Goal: Find specific page/section: Find specific page/section

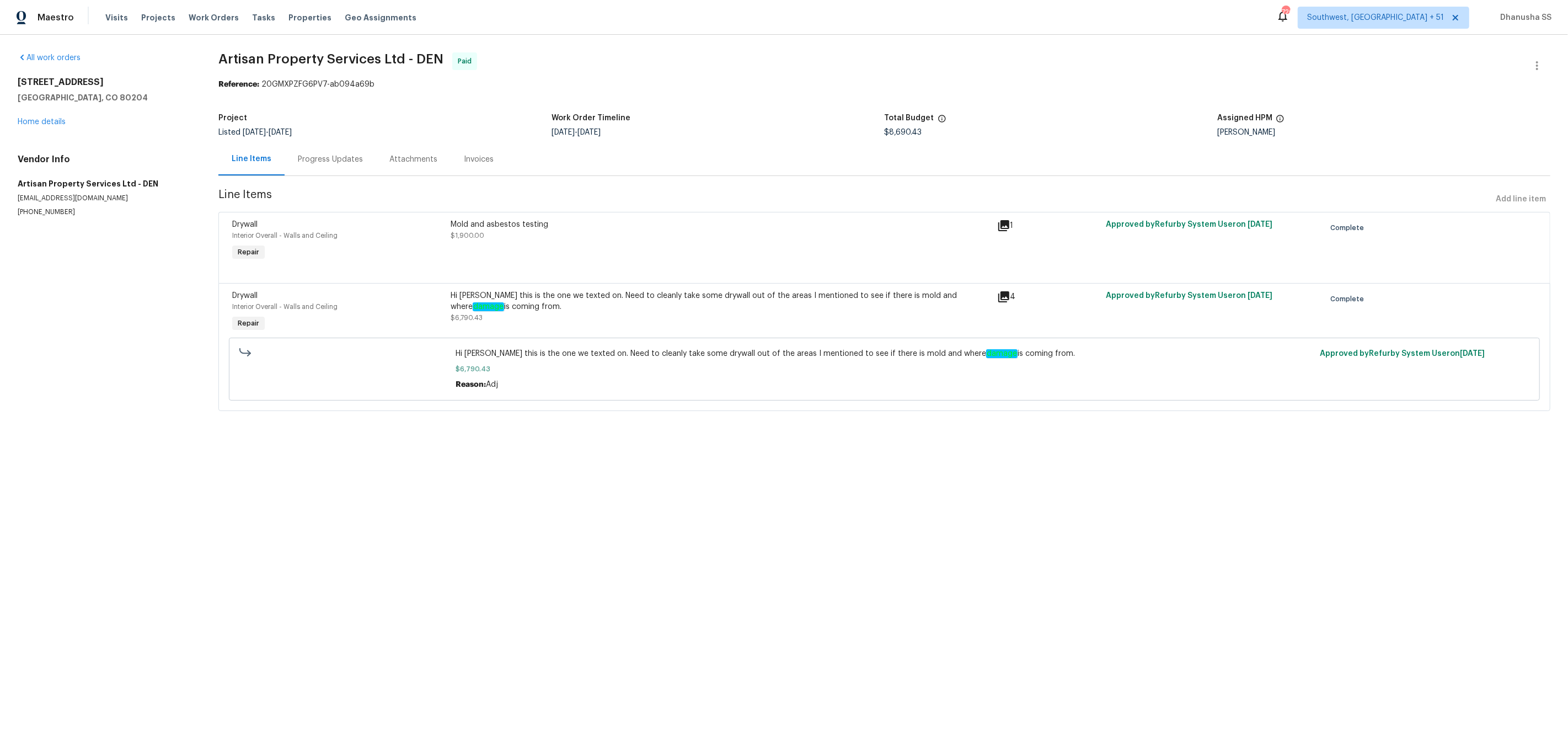
click at [191, 11] on div "Visits Projects Work Orders Tasks Properties Geo Assignments" at bounding box center [267, 18] width 324 height 22
click at [193, 13] on span "Work Orders" at bounding box center [214, 17] width 50 height 11
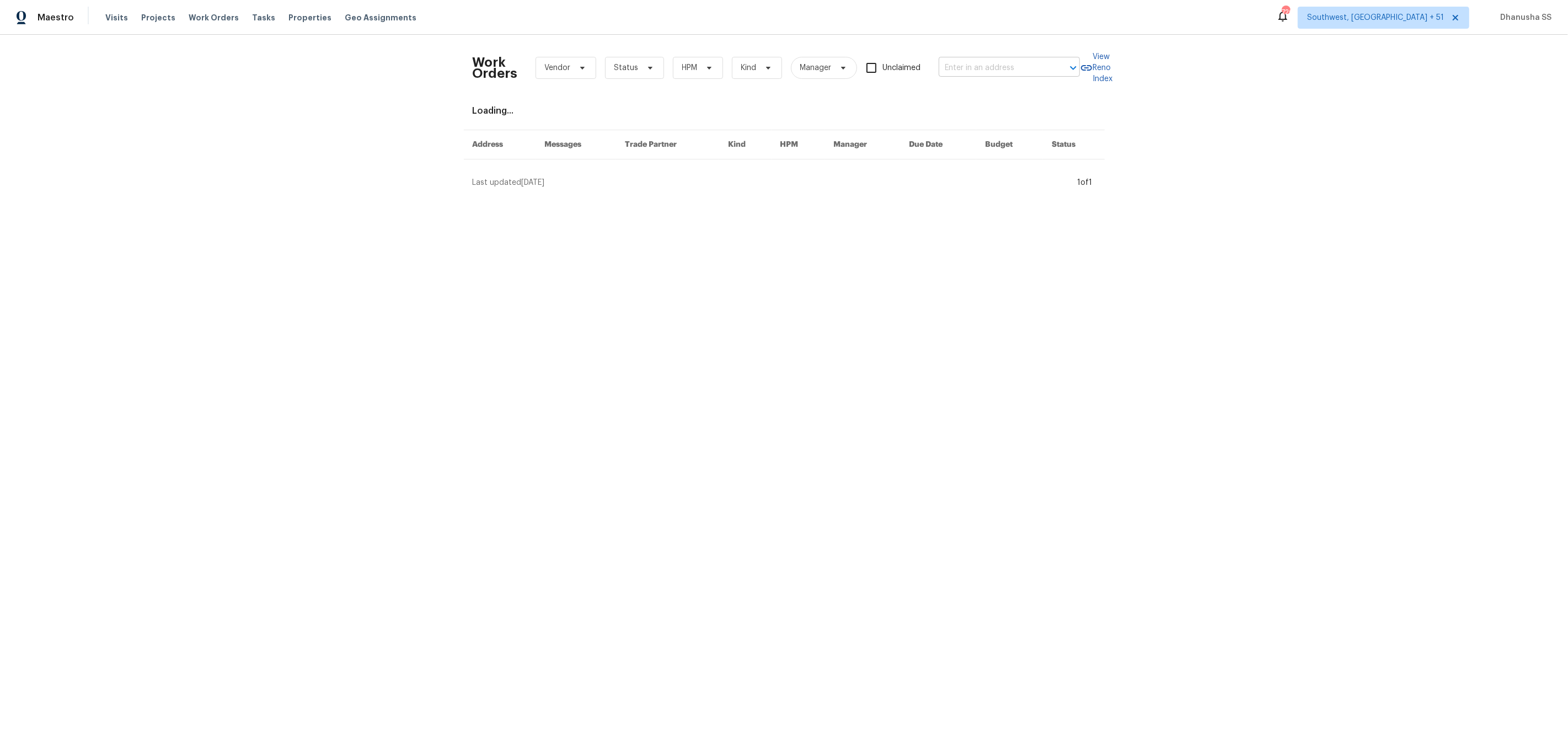
click at [1012, 67] on input "text" at bounding box center [994, 68] width 111 height 17
paste input "[STREET_ADDRESS]"
type input "[STREET_ADDRESS]"
click at [1012, 86] on li "[STREET_ADDRESS]" at bounding box center [1010, 92] width 141 height 18
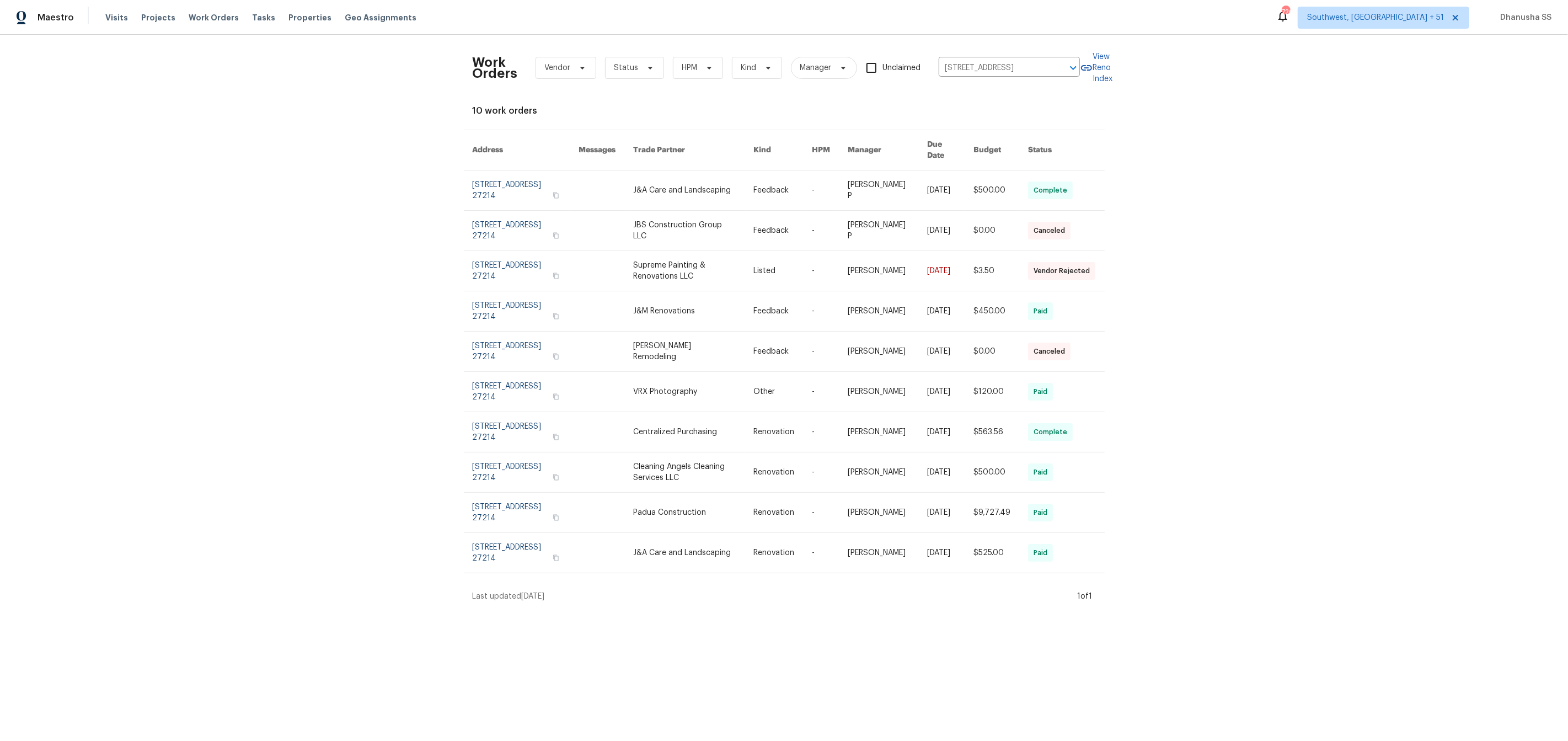
click at [763, 173] on td "Feedback" at bounding box center [774, 190] width 59 height 40
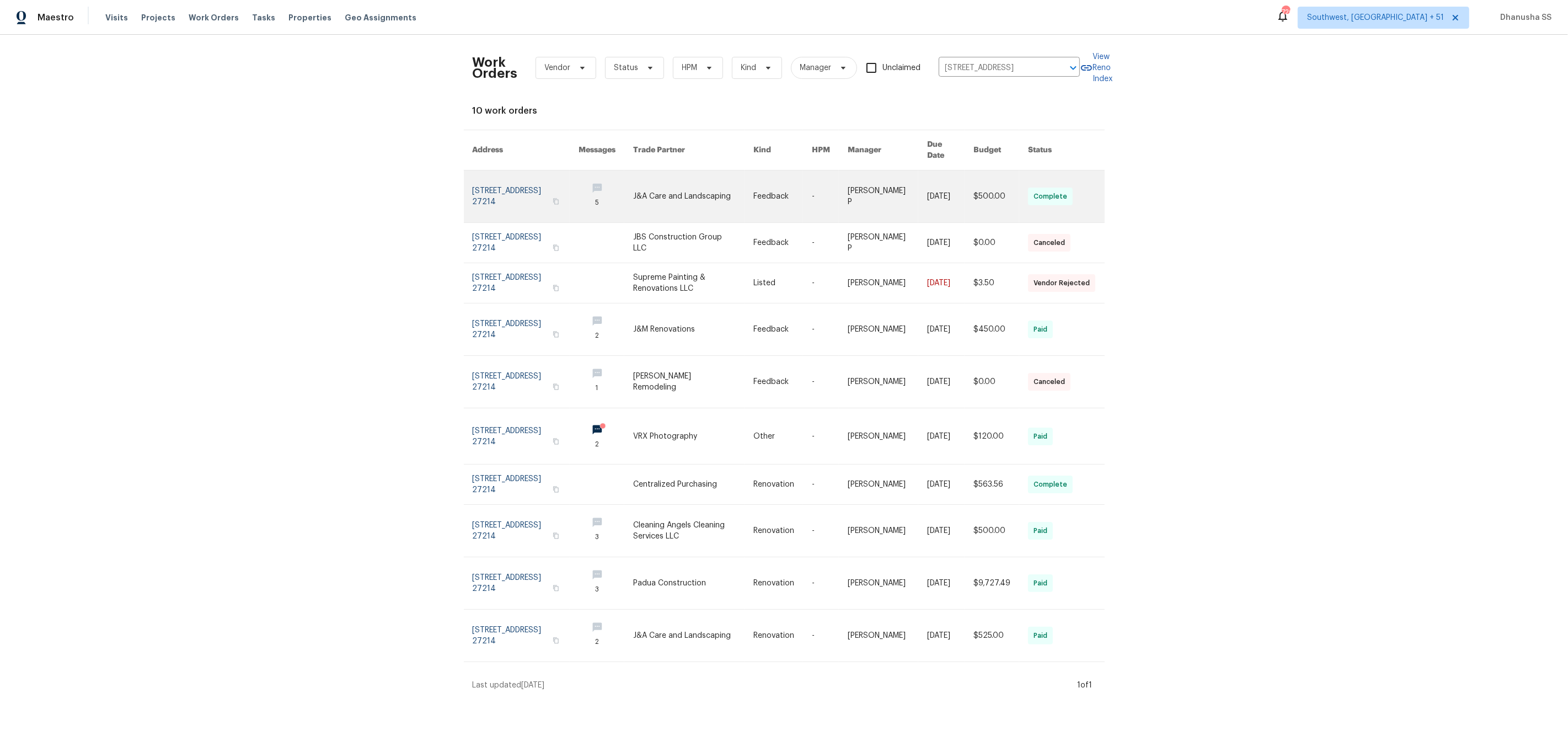
click at [779, 187] on link at bounding box center [783, 196] width 59 height 52
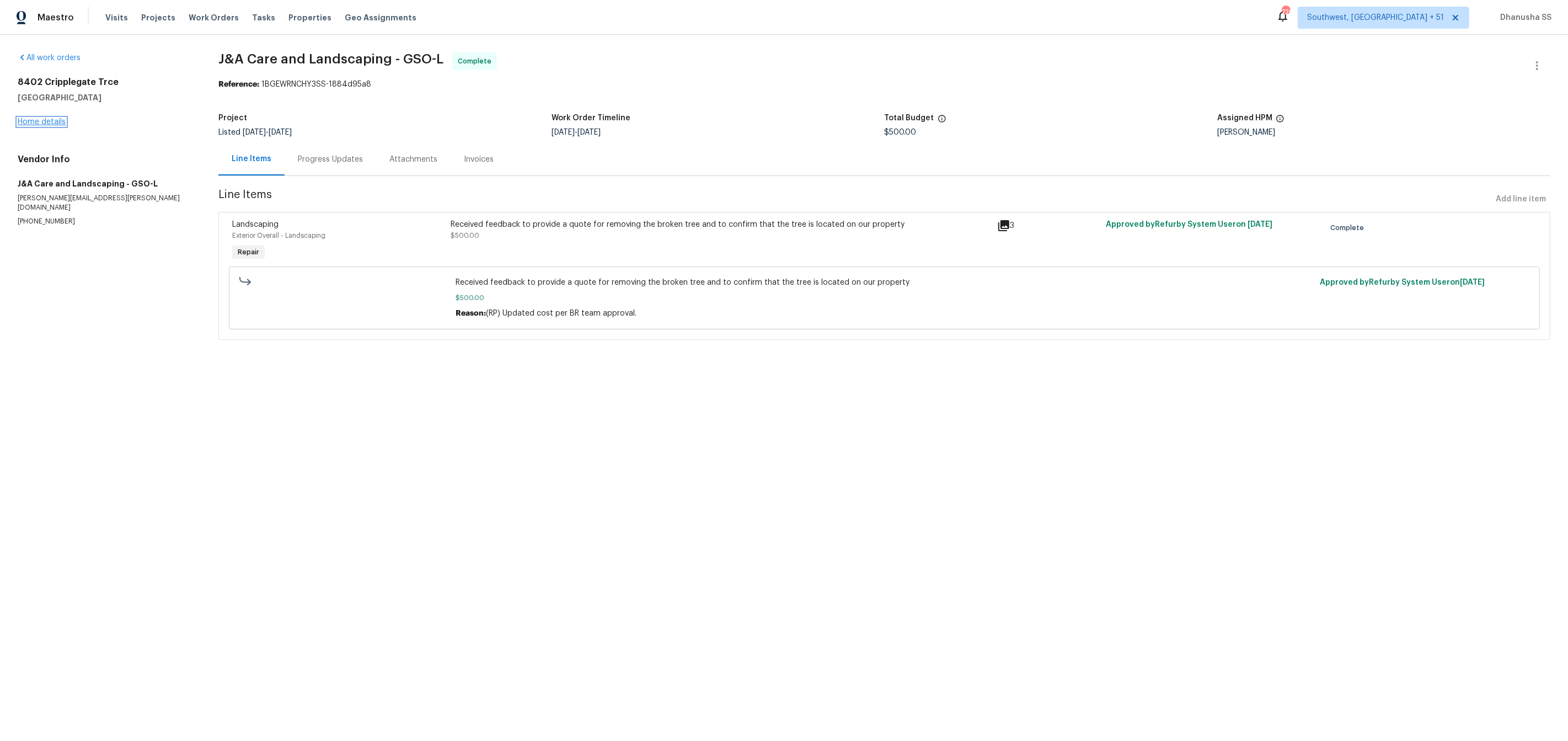
click at [44, 123] on link "Home details" at bounding box center [41, 122] width 48 height 8
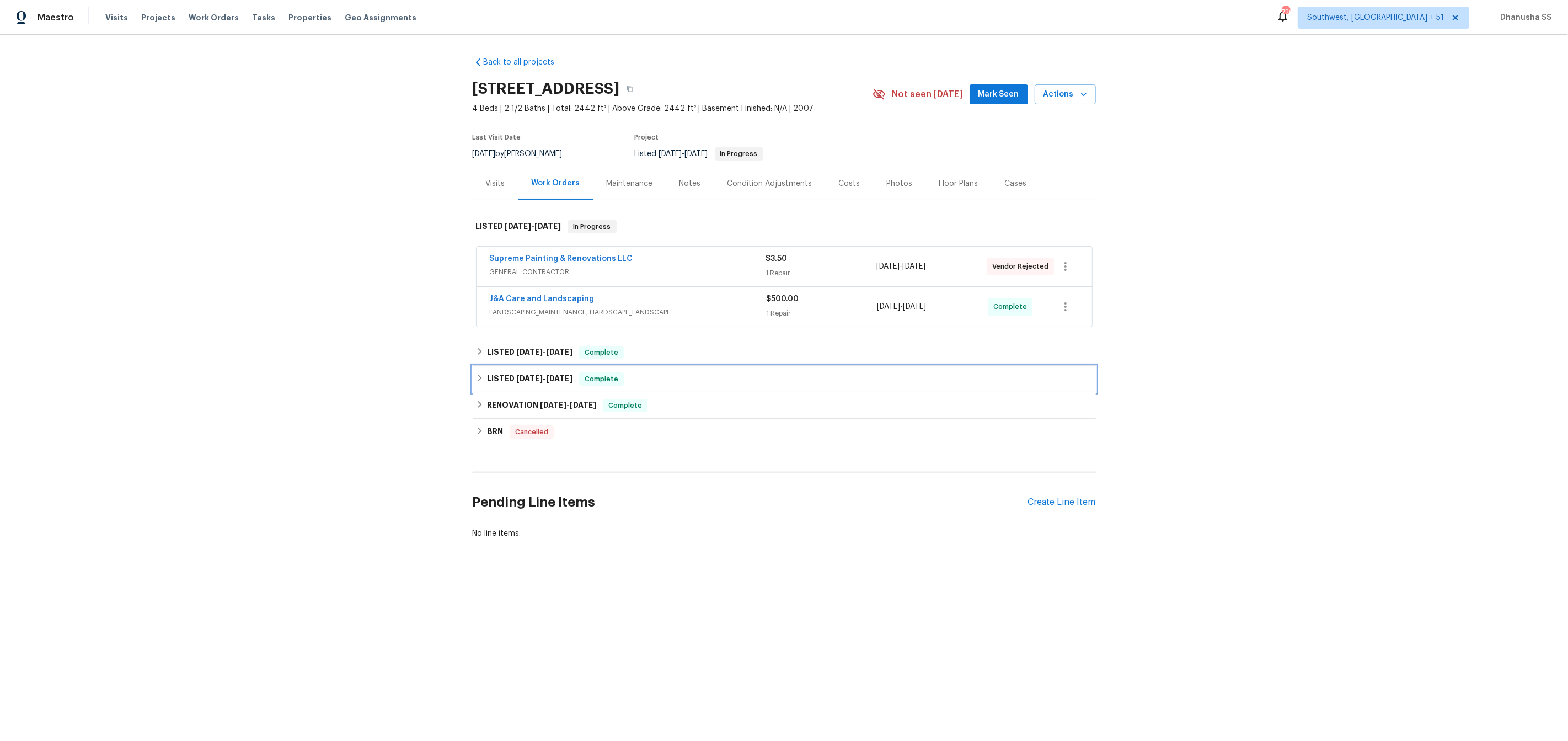
click at [691, 381] on div "LISTED [DATE] - [DATE] Complete" at bounding box center [784, 379] width 617 height 13
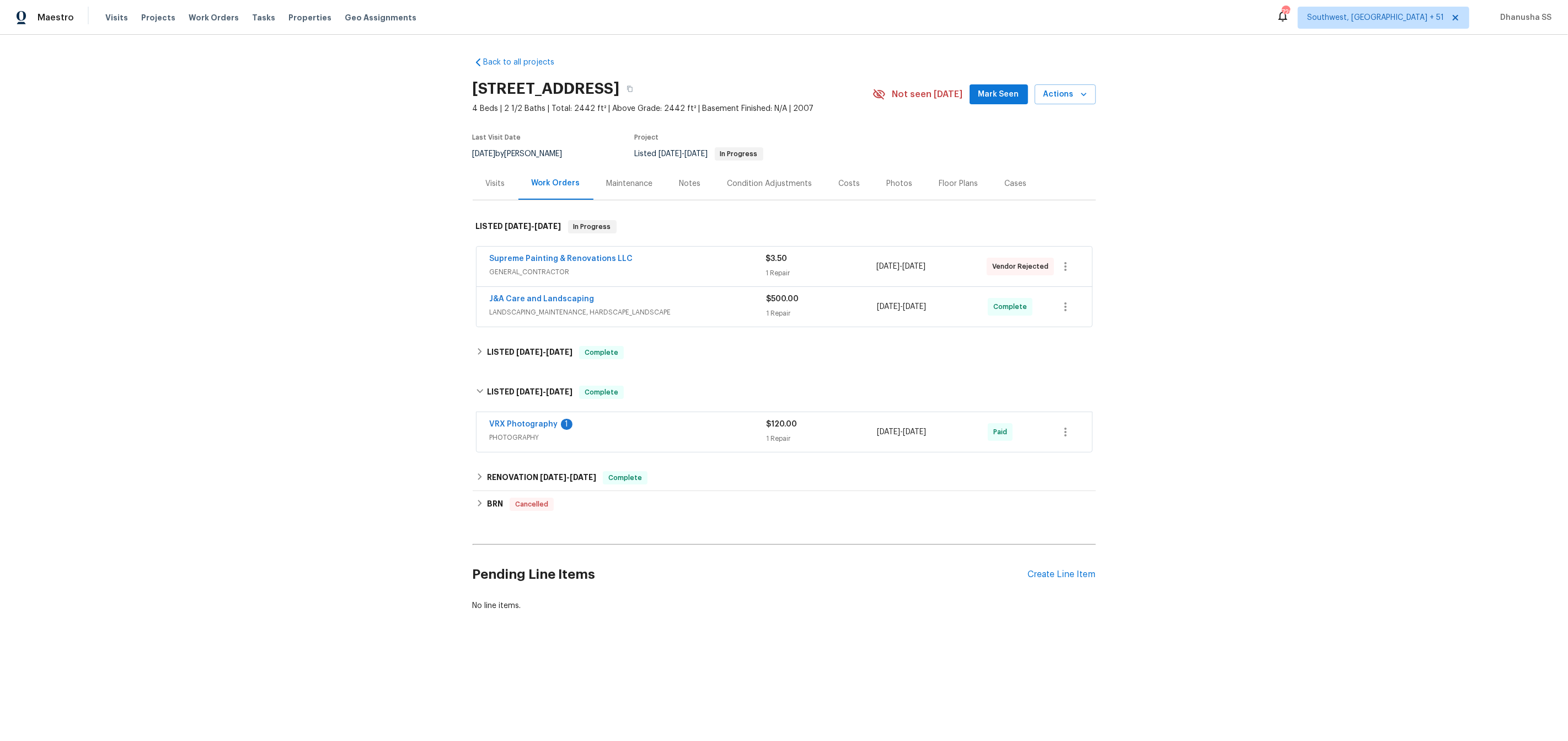
click at [699, 423] on div "VRX Photography 1" at bounding box center [628, 425] width 277 height 13
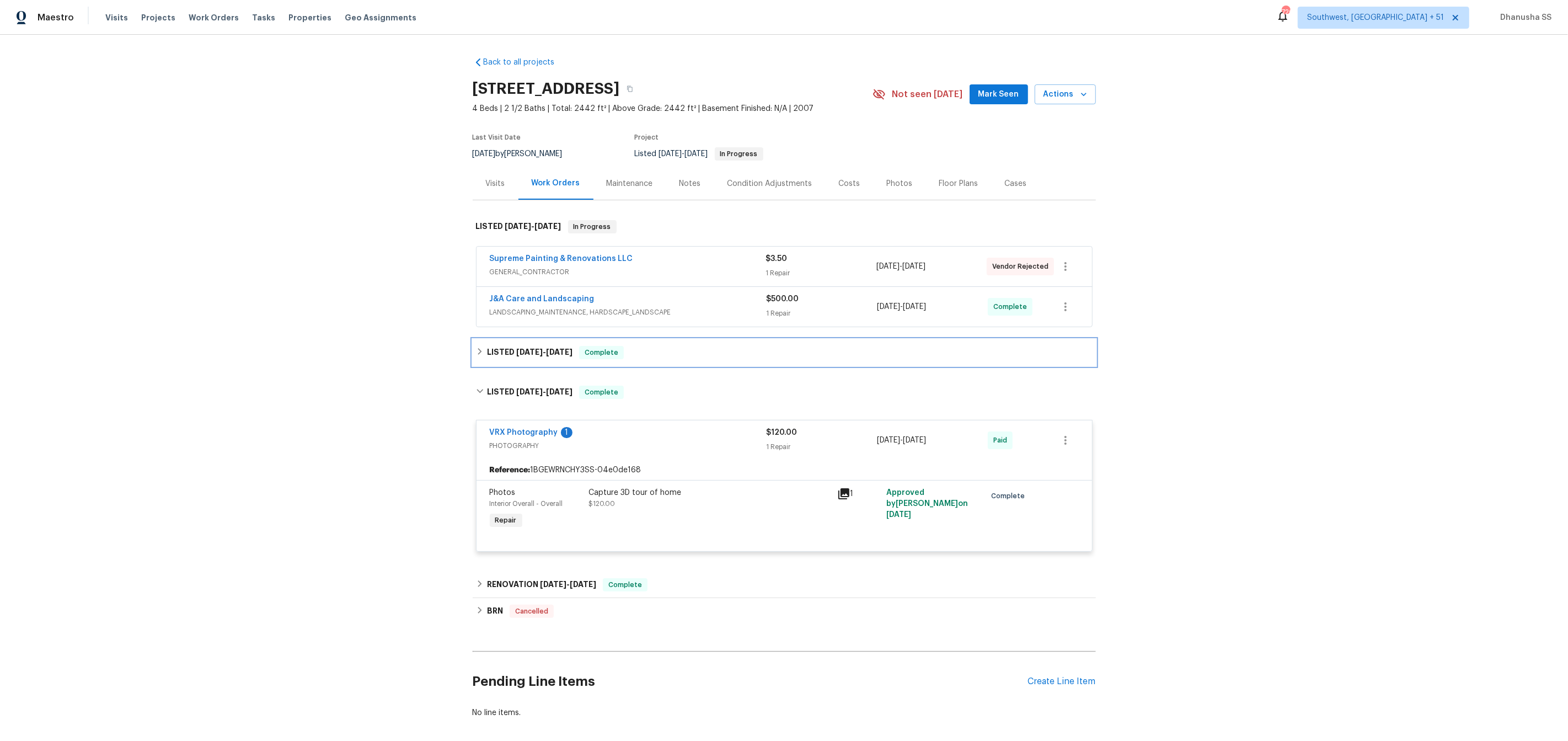
click at [670, 342] on div "LISTED [DATE] - [DATE] Complete" at bounding box center [784, 353] width 624 height 27
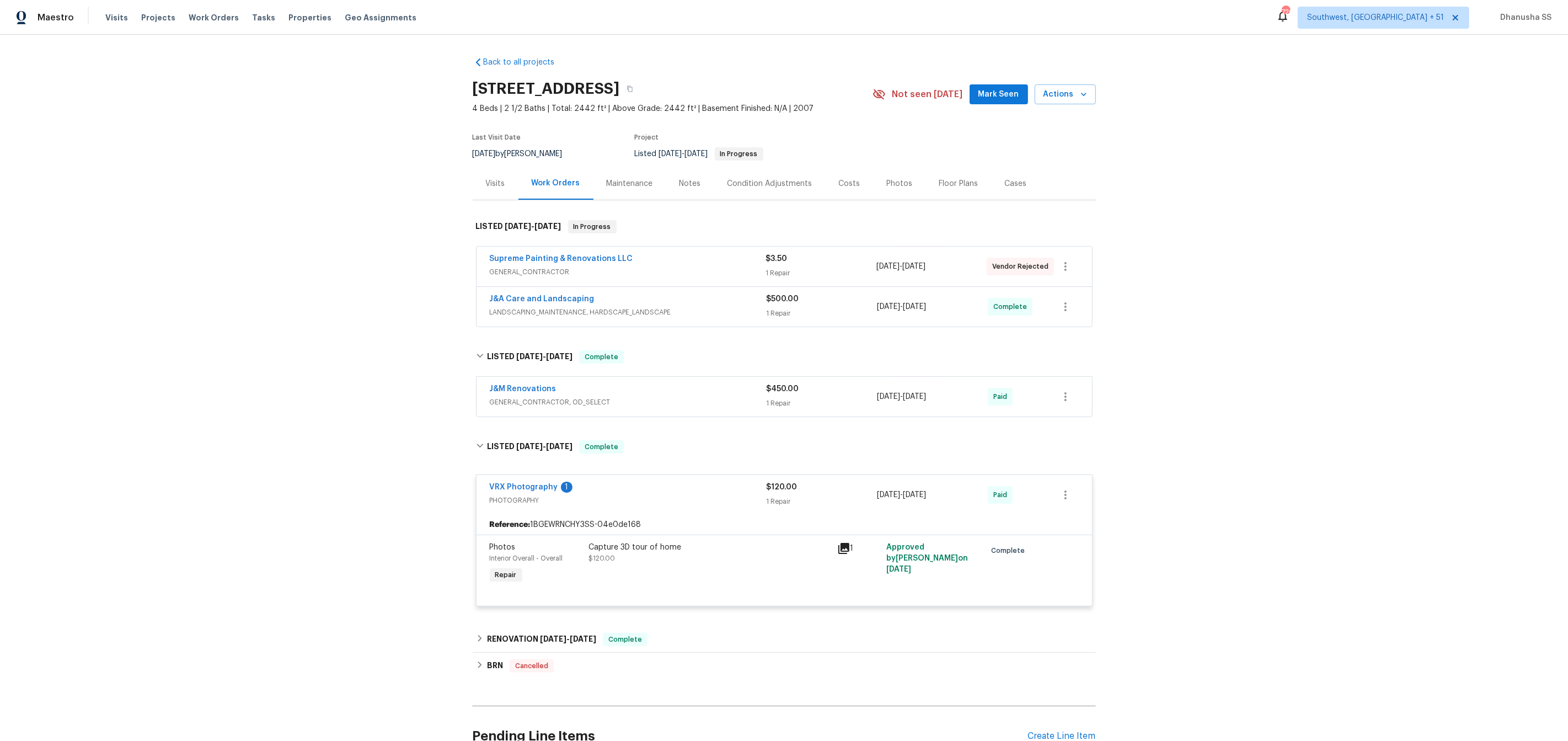
click at [684, 396] on span "GENERAL_CONTRACTOR, OD_SELECT" at bounding box center [628, 402] width 277 height 11
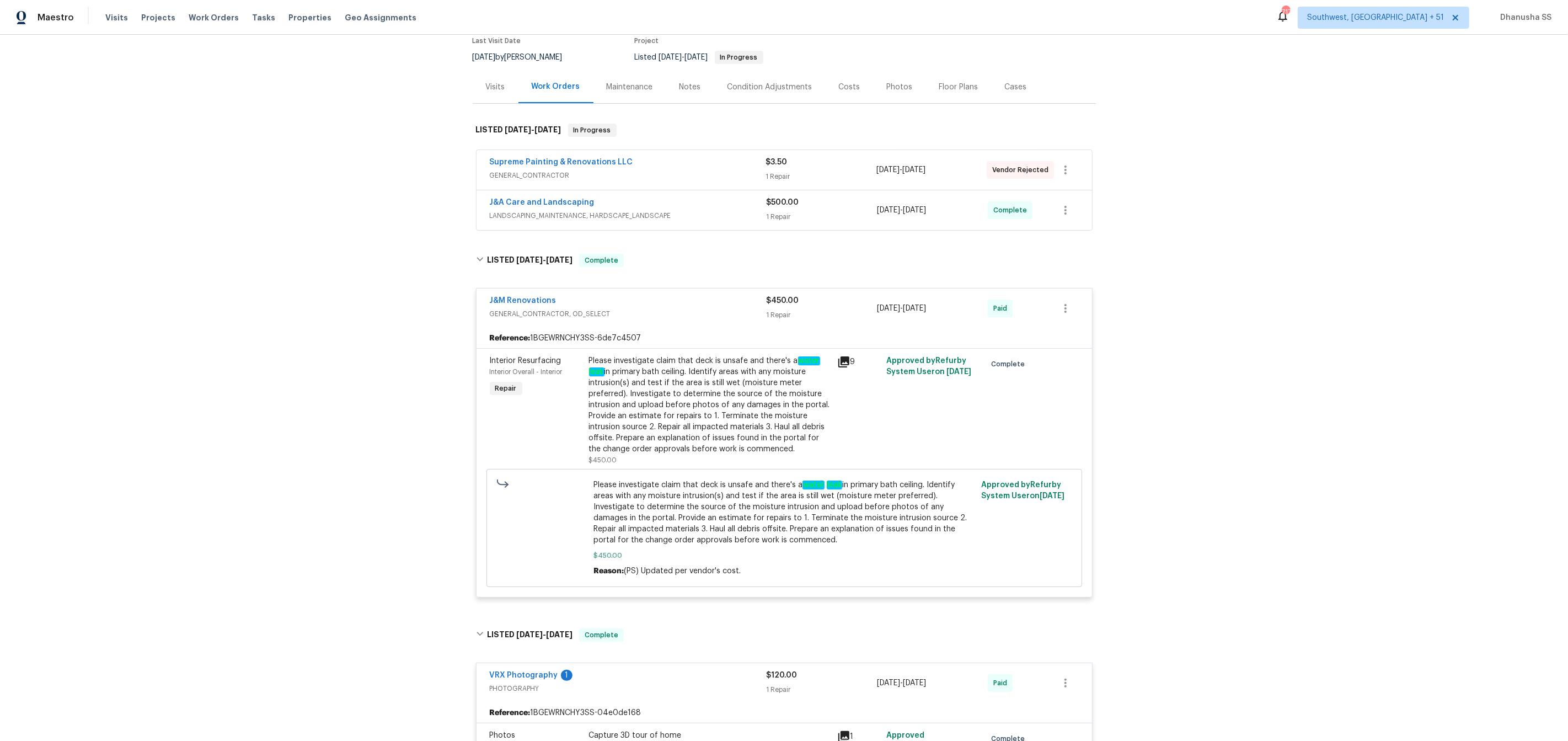
scroll to position [91, 0]
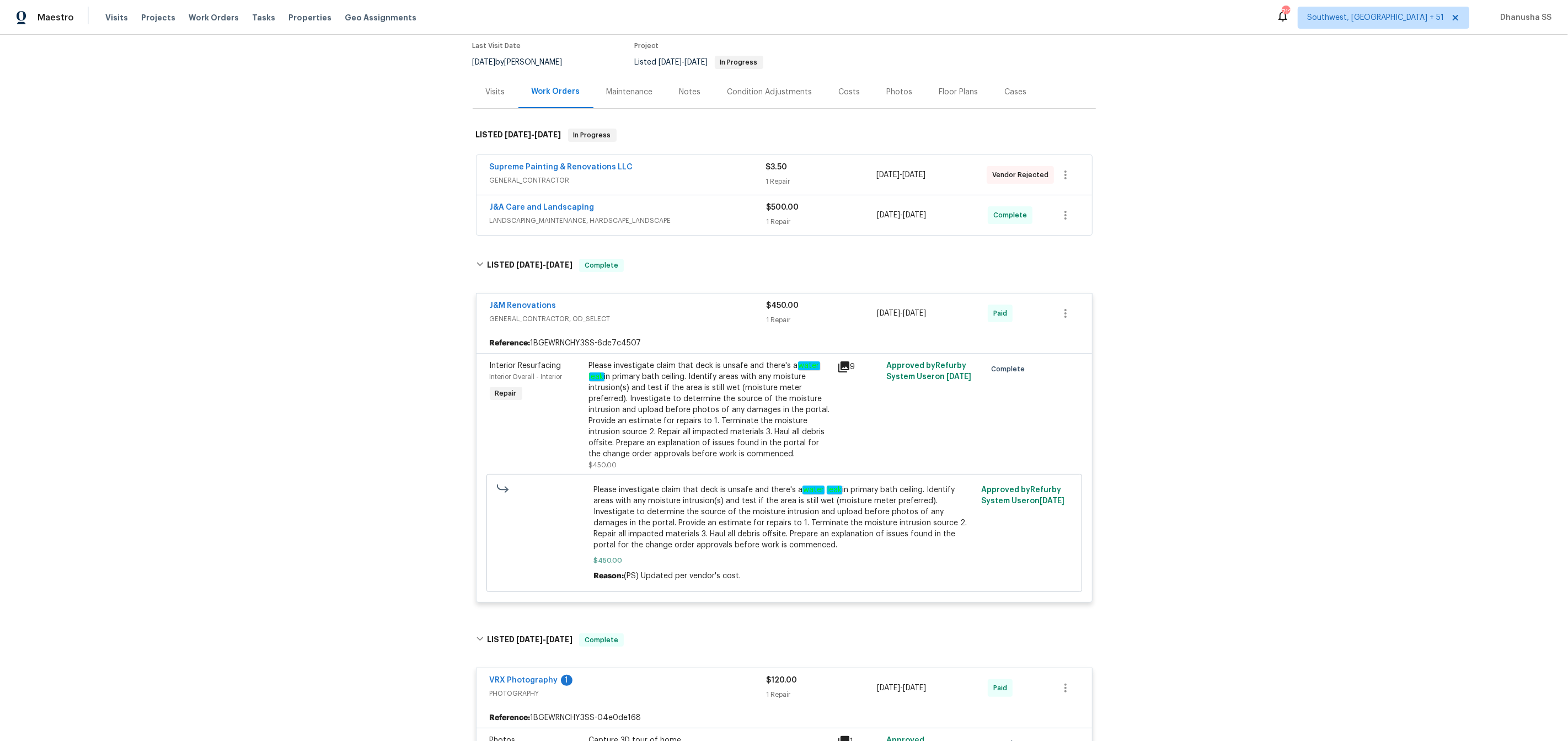
click at [697, 227] on div "J&A Care and Landscaping LANDSCAPING_MAINTENANCE, HARDSCAPE_LANDSCAPE" at bounding box center [628, 215] width 277 height 27
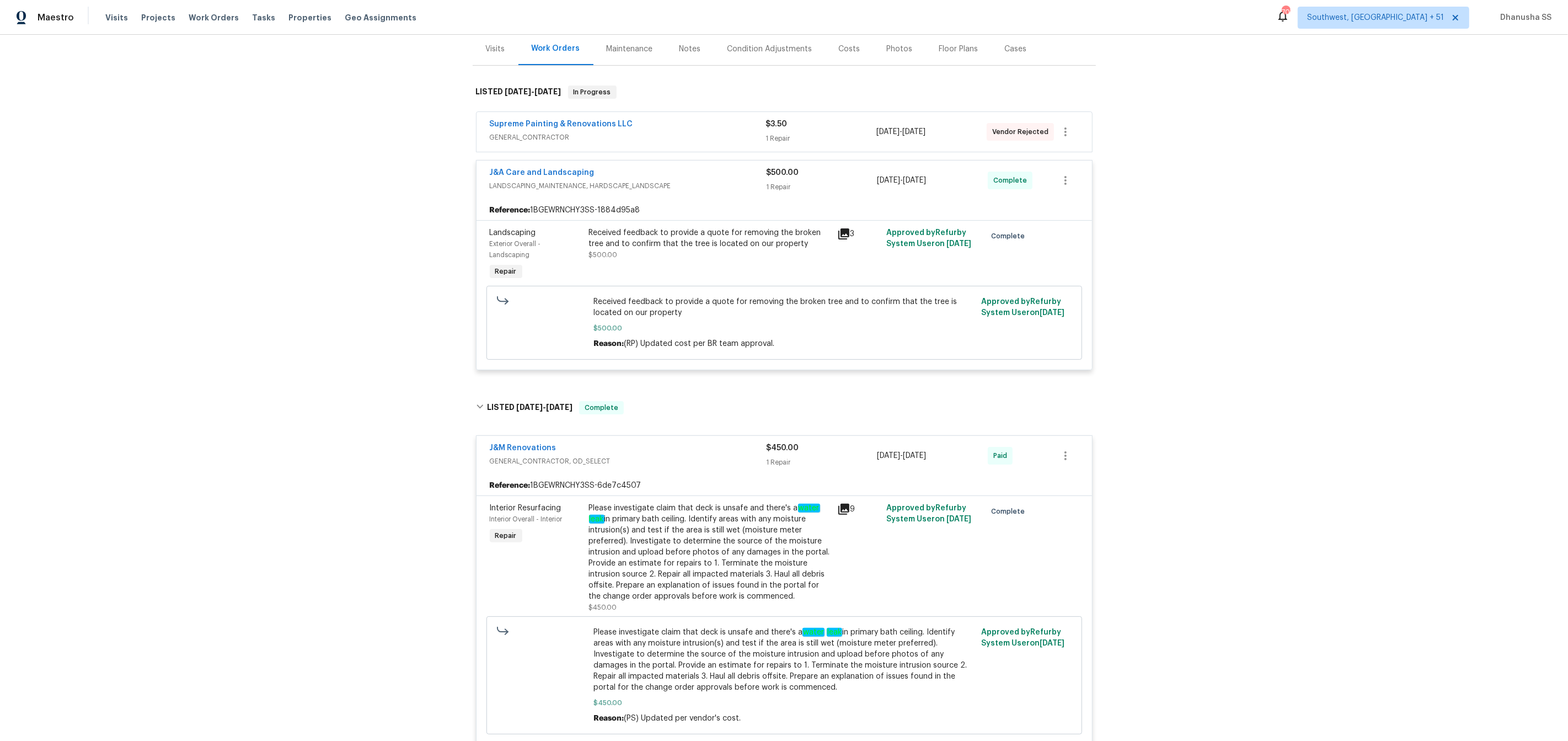
scroll to position [0, 0]
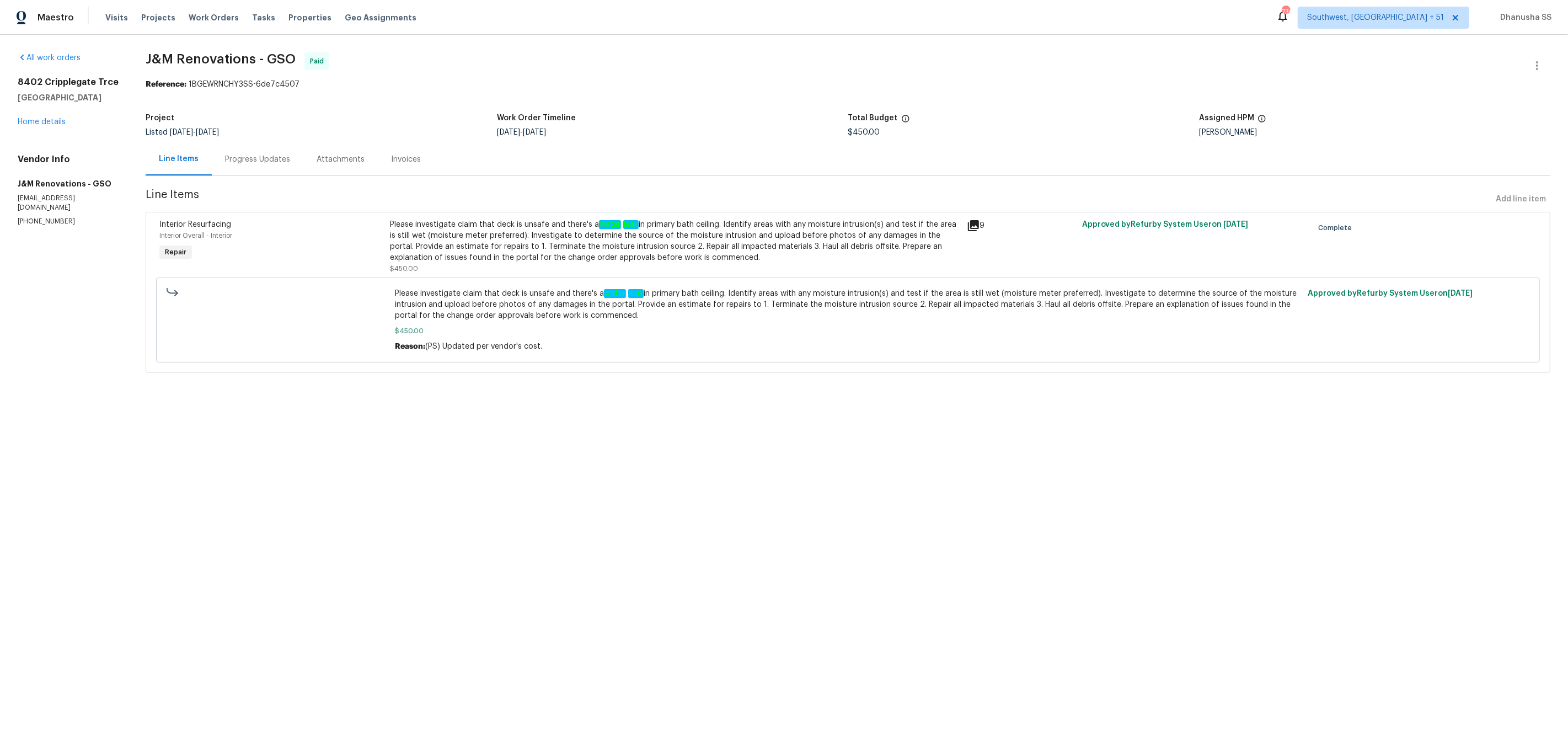
click at [252, 162] on div "Progress Updates" at bounding box center [257, 159] width 65 height 11
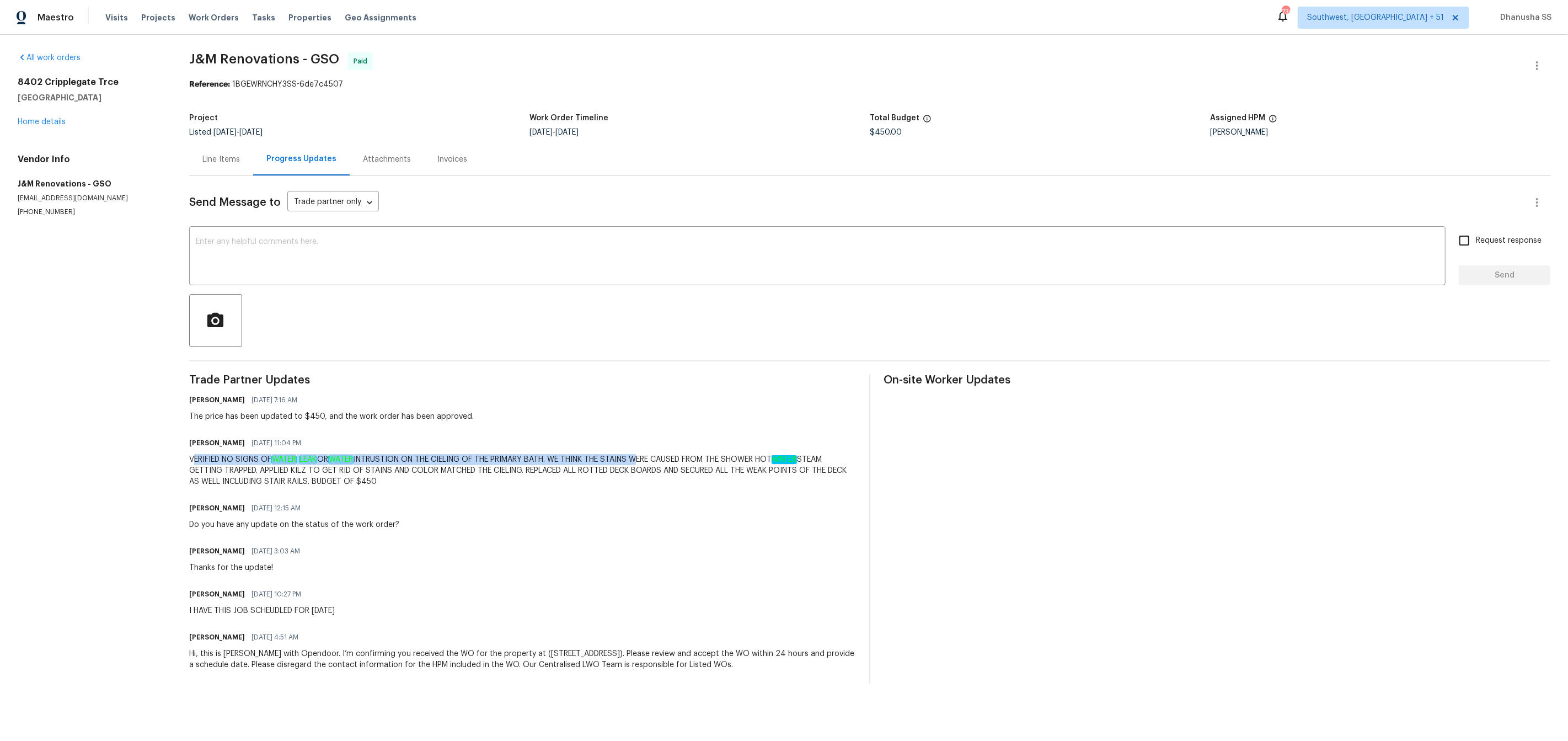
drag, startPoint x: 191, startPoint y: 456, endPoint x: 644, endPoint y: 456, distance: 453.0
click at [644, 456] on div "VERIFIED NO SIGNS OF WATER LEAK OR WATER INTRUSTION ON THE CIELING OF THE PRIMA…" at bounding box center [523, 470] width 667 height 33
click at [667, 566] on div "Pavithra Sekar 07/29/2025 3:03 AM Thanks for the update!" at bounding box center [523, 558] width 667 height 30
click at [207, 16] on span "Work Orders" at bounding box center [214, 17] width 50 height 11
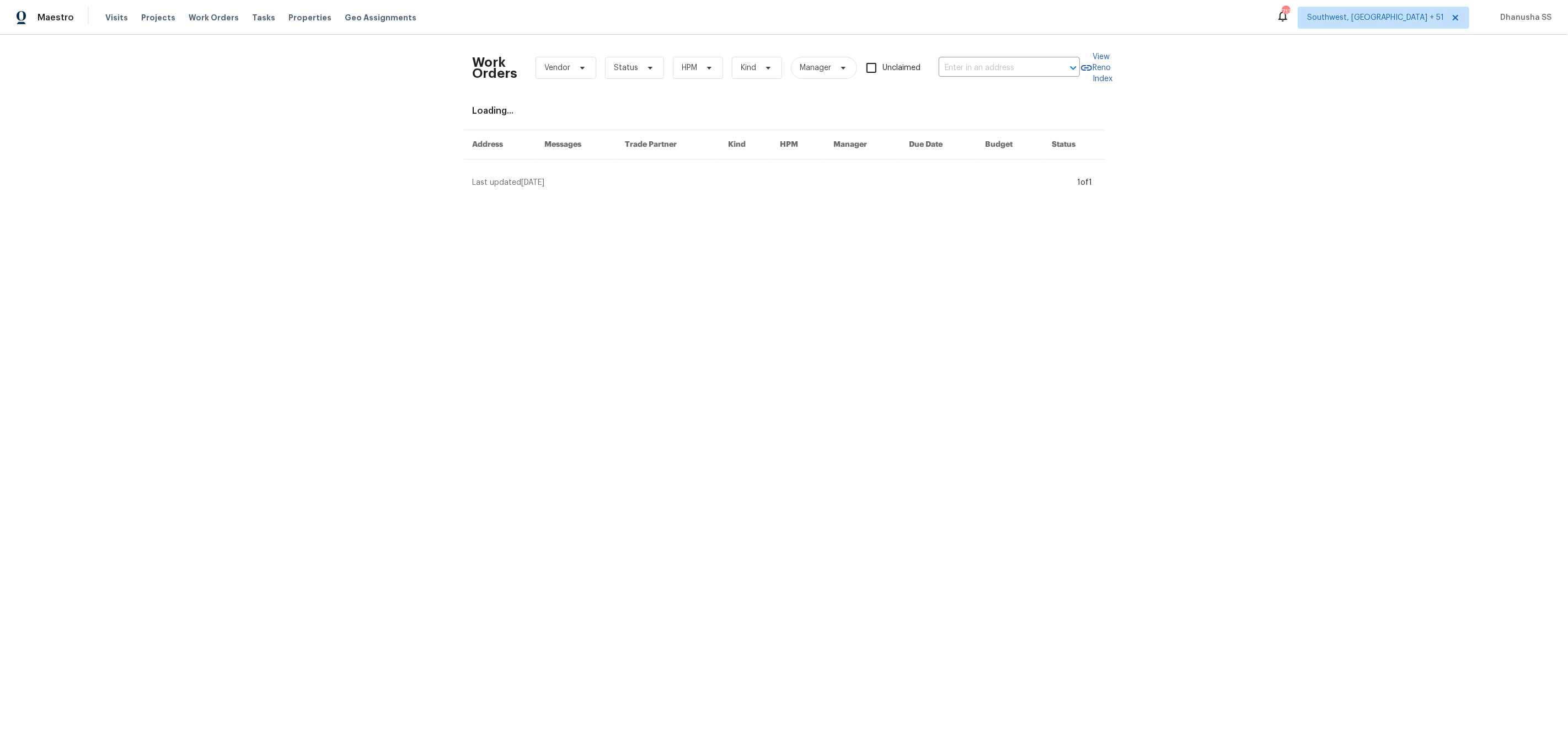
click at [992, 78] on div "Work Orders Vendor Status HPM Kind Manager Unclaimed ​" at bounding box center [776, 68] width 608 height 49
click at [992, 72] on input "text" at bounding box center [994, 68] width 111 height 17
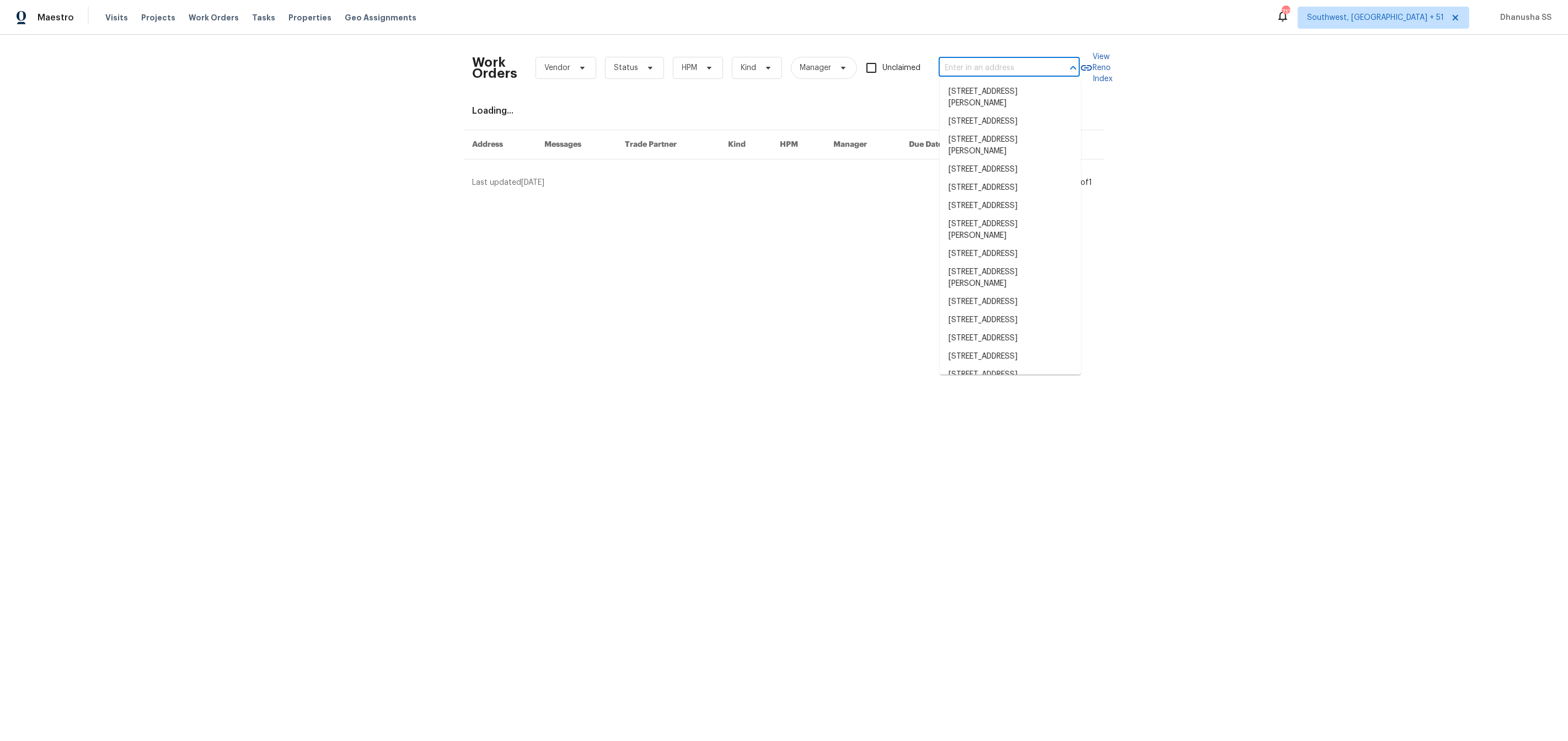
paste input "3410 Grove Street Cir, Tampa, FL 33610"
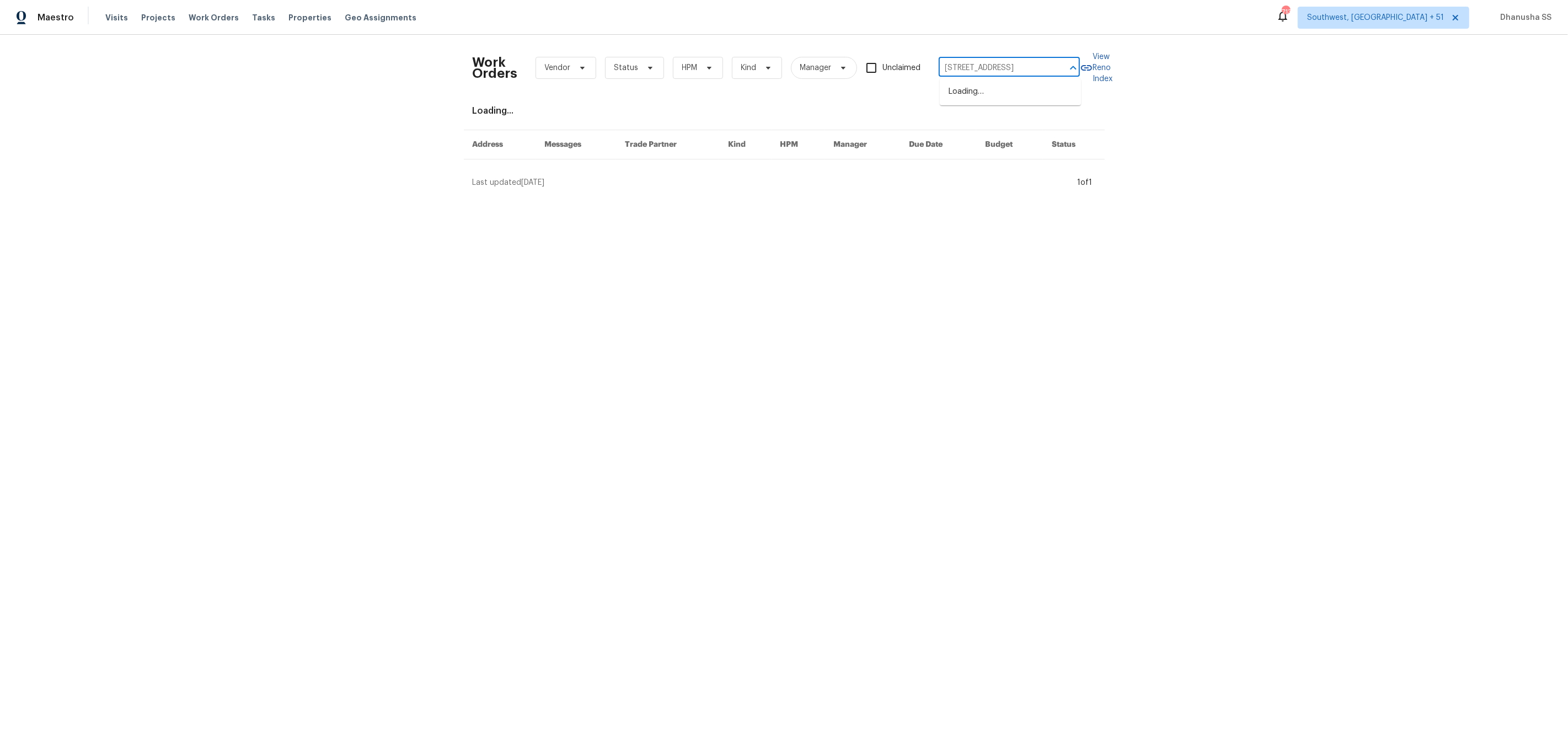
type input "3410 Grove Street Cir, Tampa, FL 33610"
click at [996, 98] on li "3410 Grove Street Cir, Tampa, FL 33610" at bounding box center [1010, 92] width 141 height 18
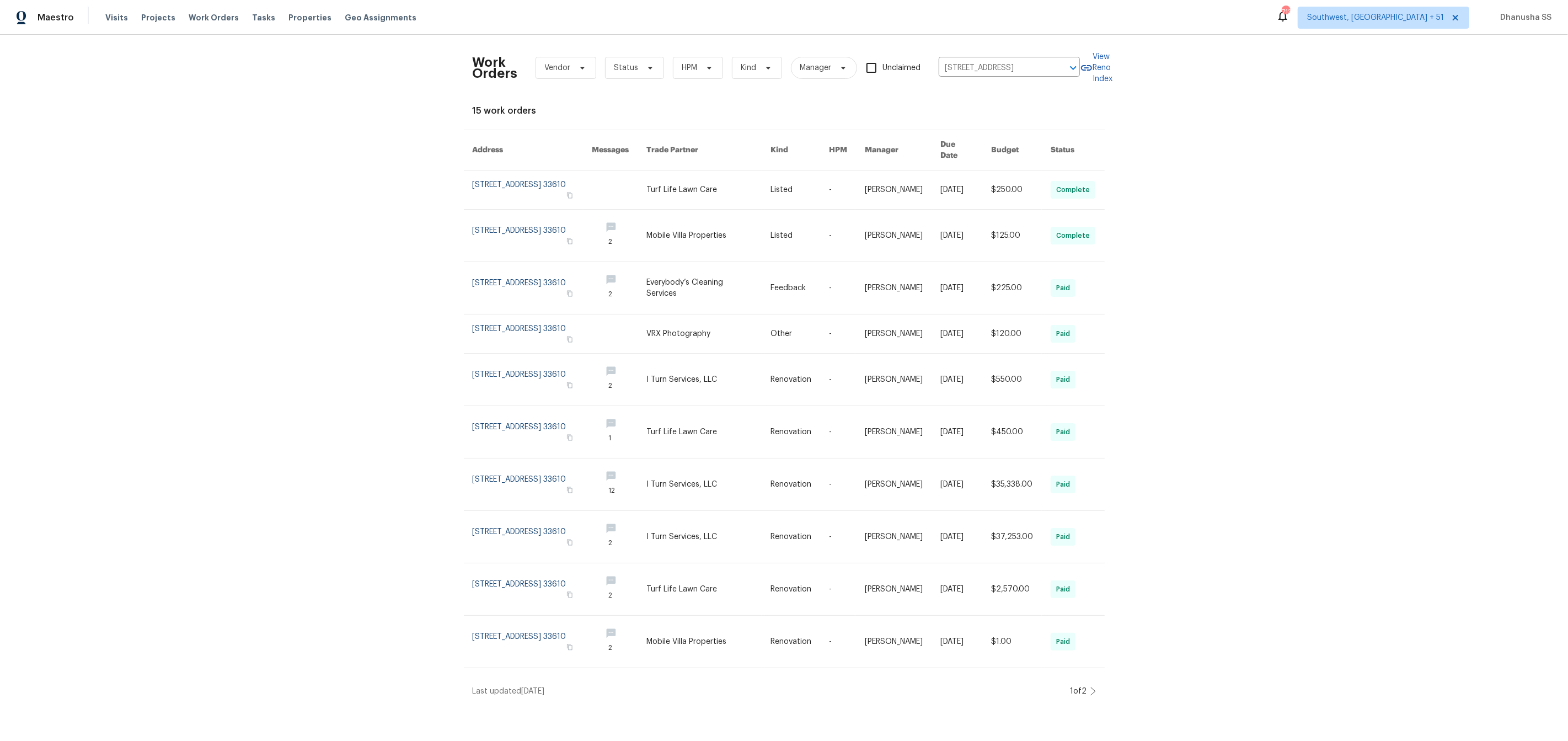
click at [725, 180] on link at bounding box center [709, 189] width 124 height 39
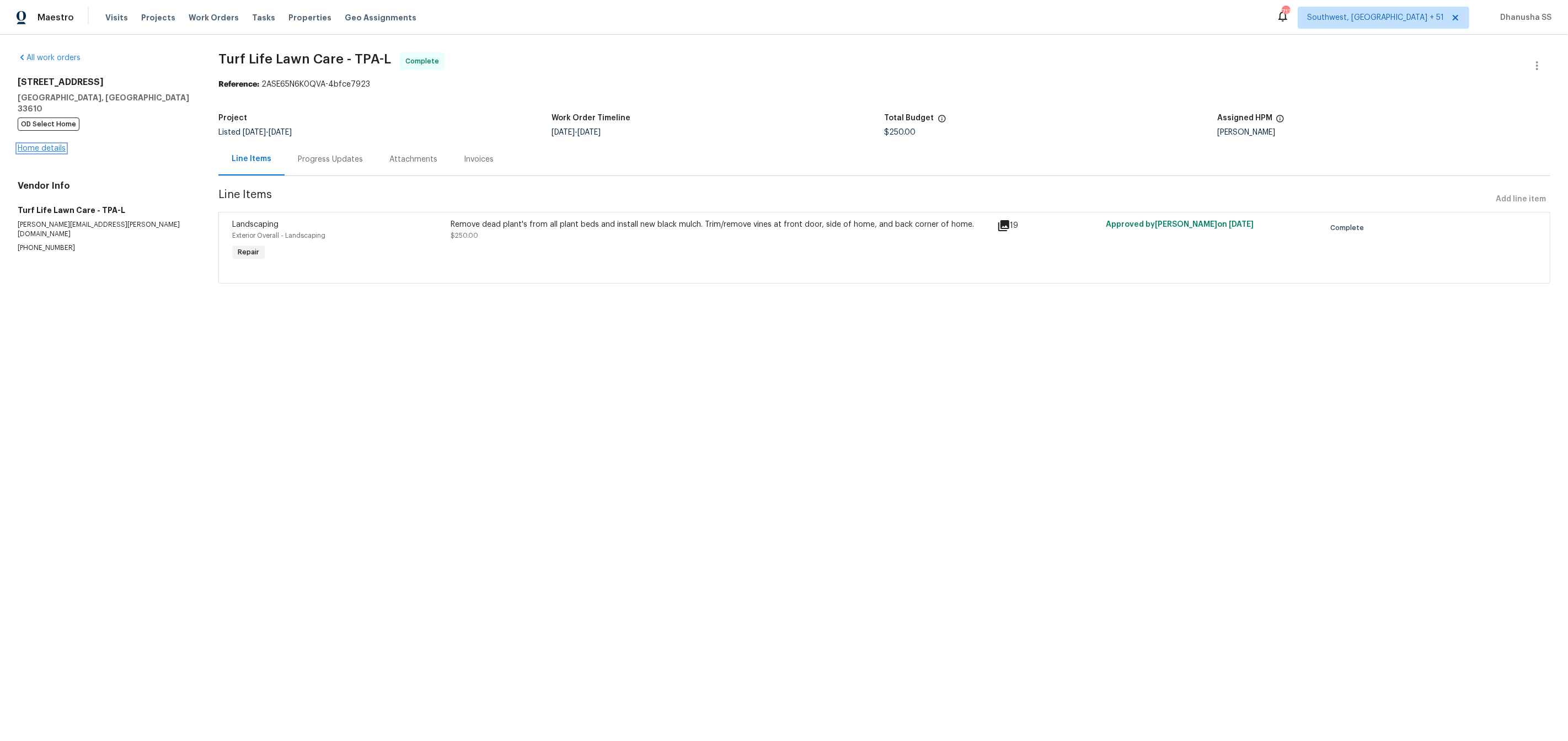
click at [44, 144] on link "Home details" at bounding box center [41, 148] width 48 height 8
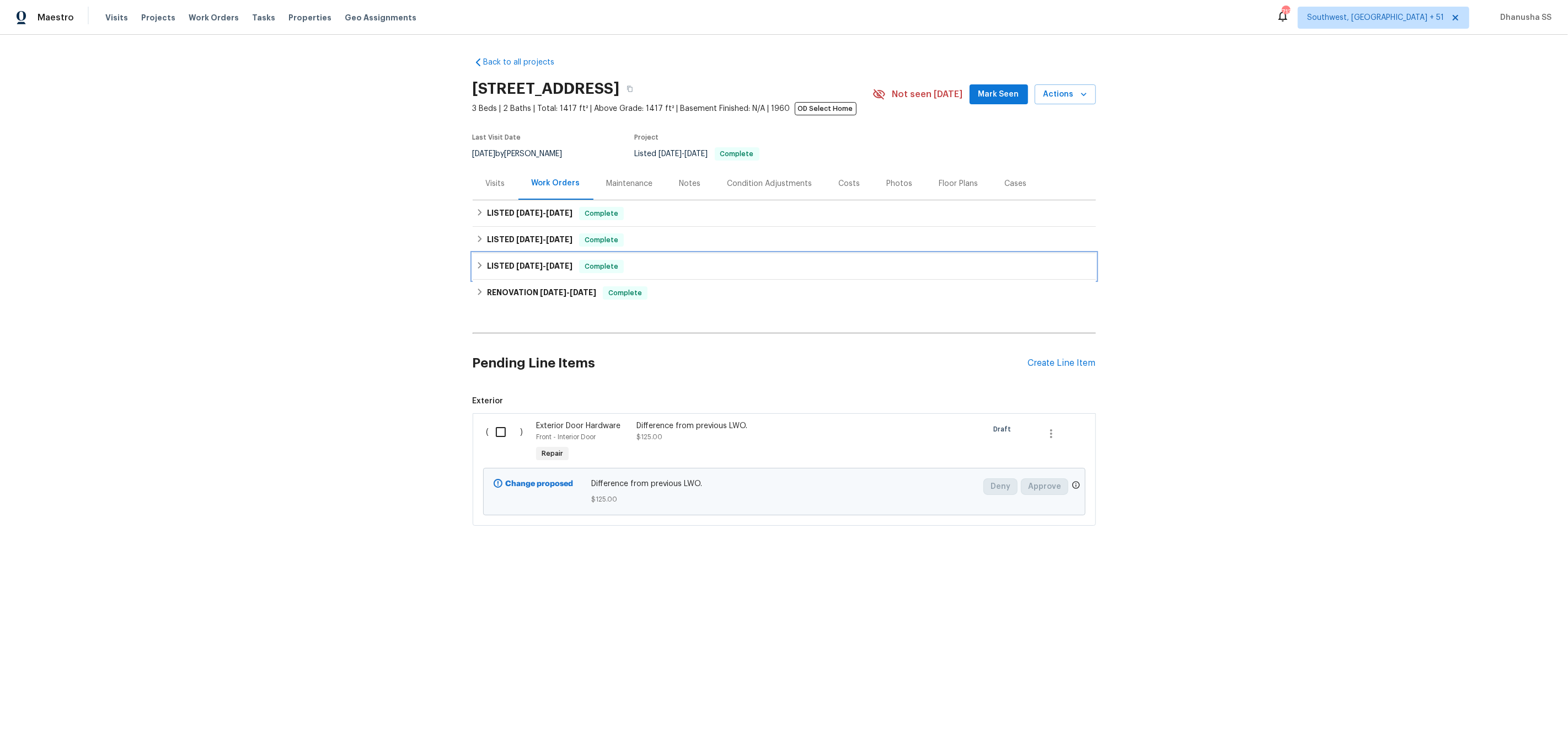
click at [694, 270] on div "LISTED 5/17/25 - 5/19/25 Complete" at bounding box center [784, 267] width 617 height 13
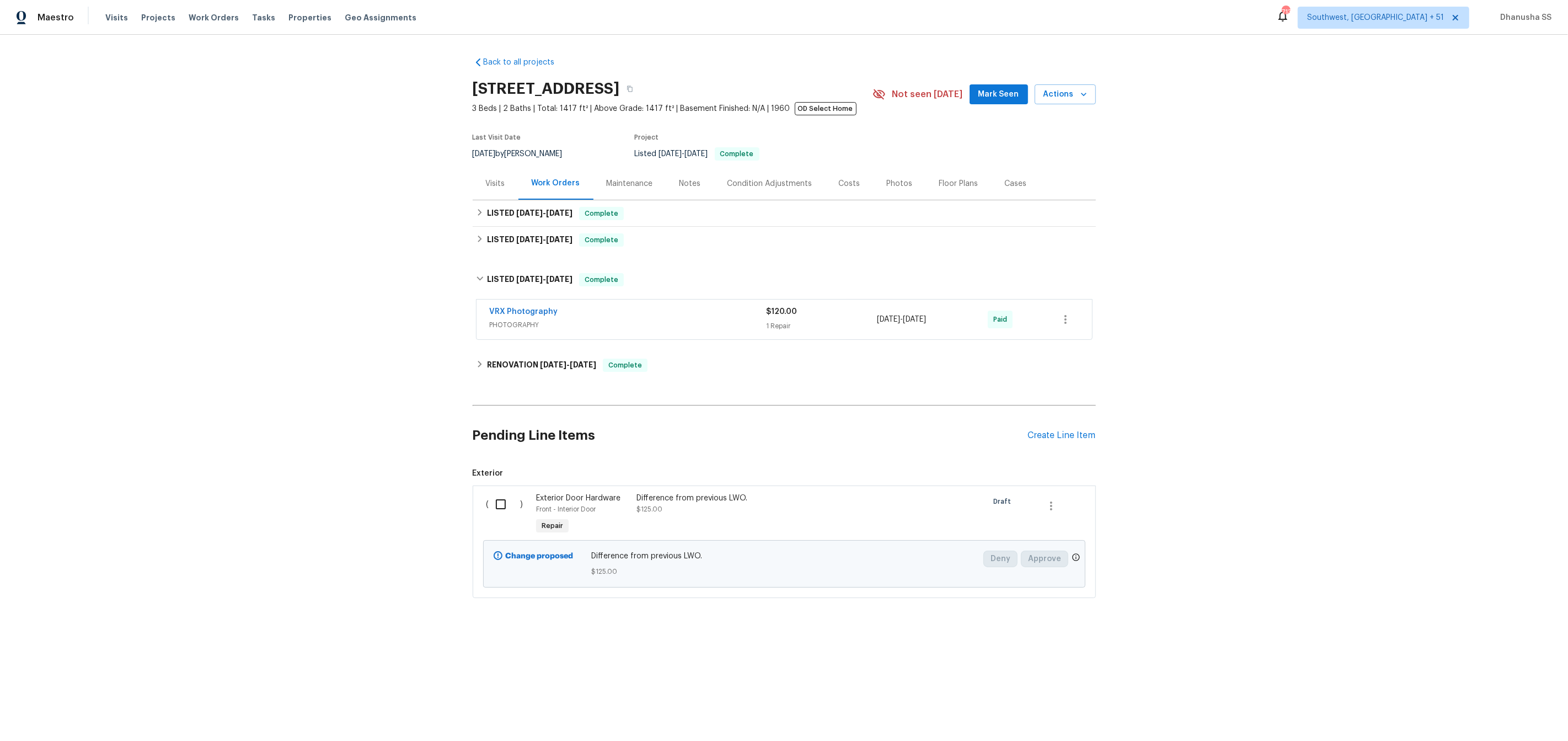
click at [717, 311] on div "VRX Photography" at bounding box center [628, 313] width 277 height 13
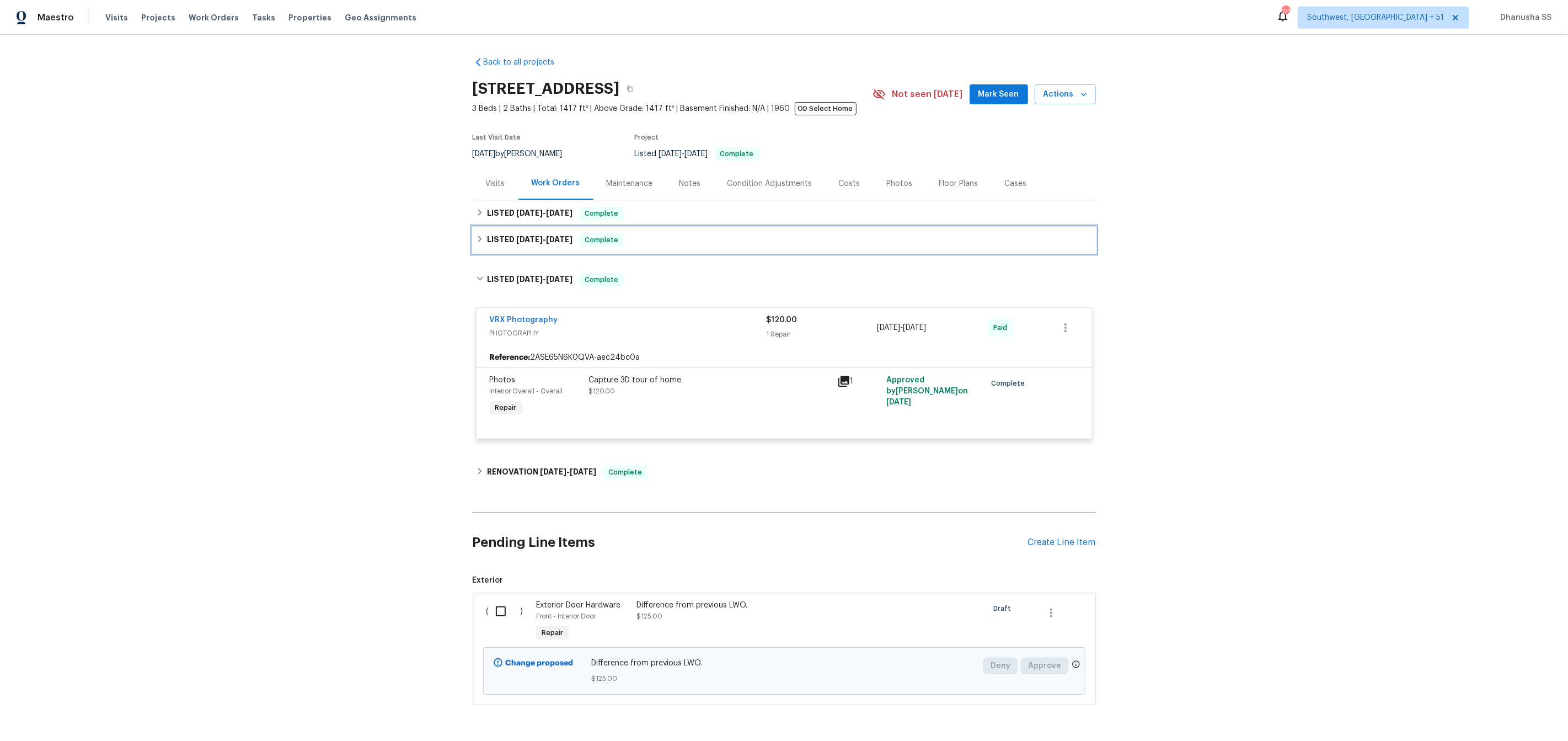
click at [686, 240] on div "LISTED 8/18/25 - 8/20/25 Complete" at bounding box center [784, 240] width 617 height 13
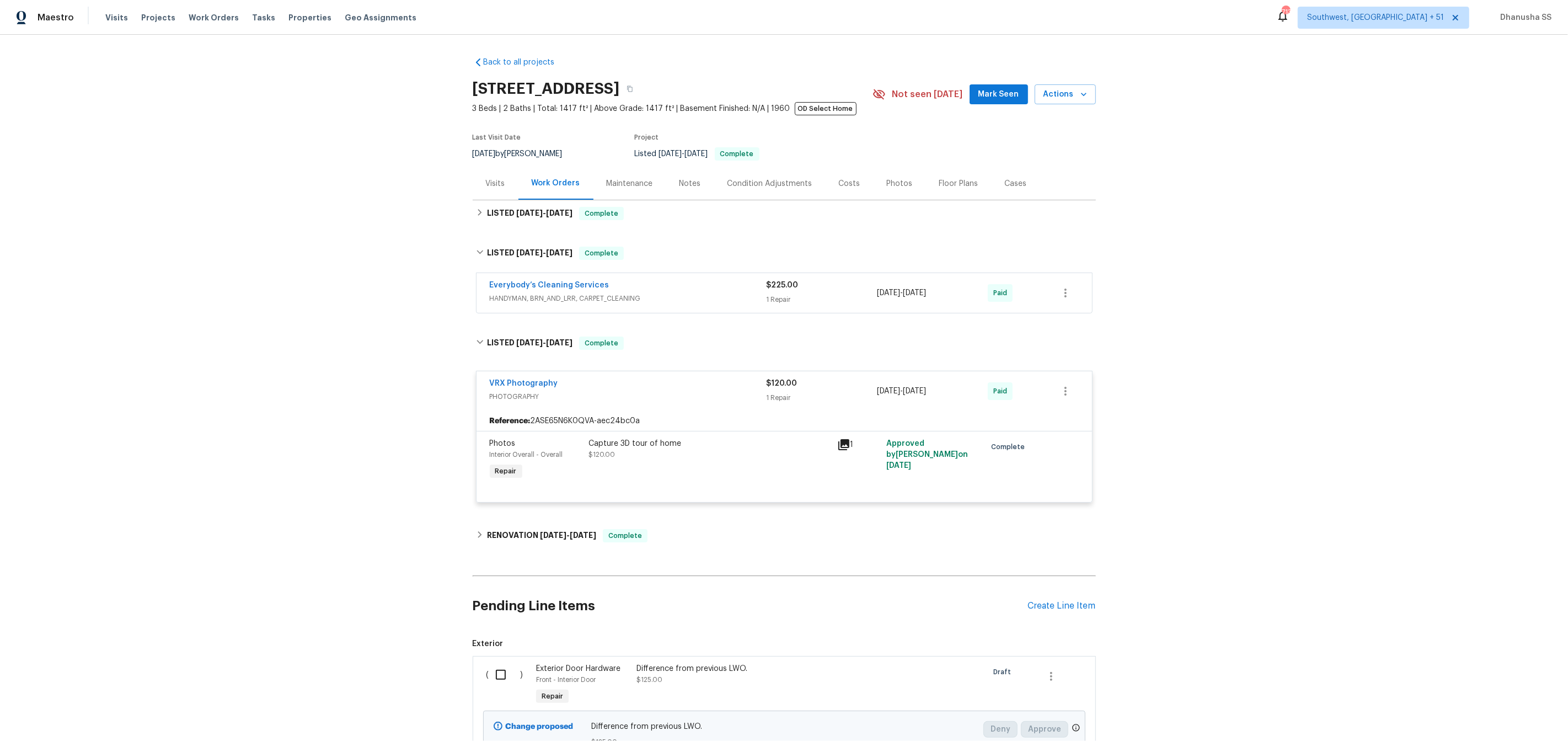
click at [743, 293] on span "HANDYMAN, BRN_AND_LRR, CARPET_CLEANING" at bounding box center [628, 298] width 277 height 11
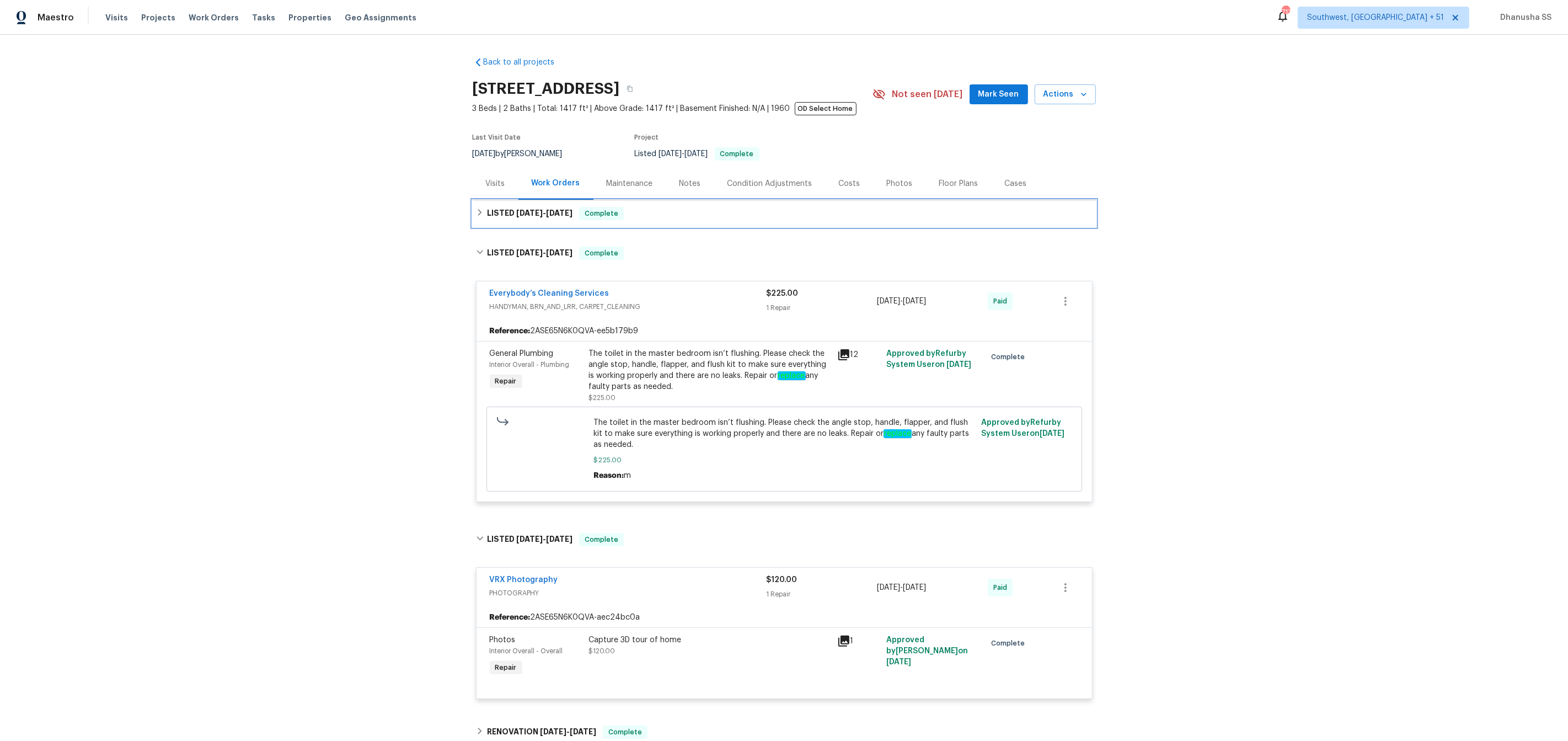
click at [660, 215] on div "LISTED 9/30/25 - 10/6/25 Complete" at bounding box center [784, 214] width 617 height 13
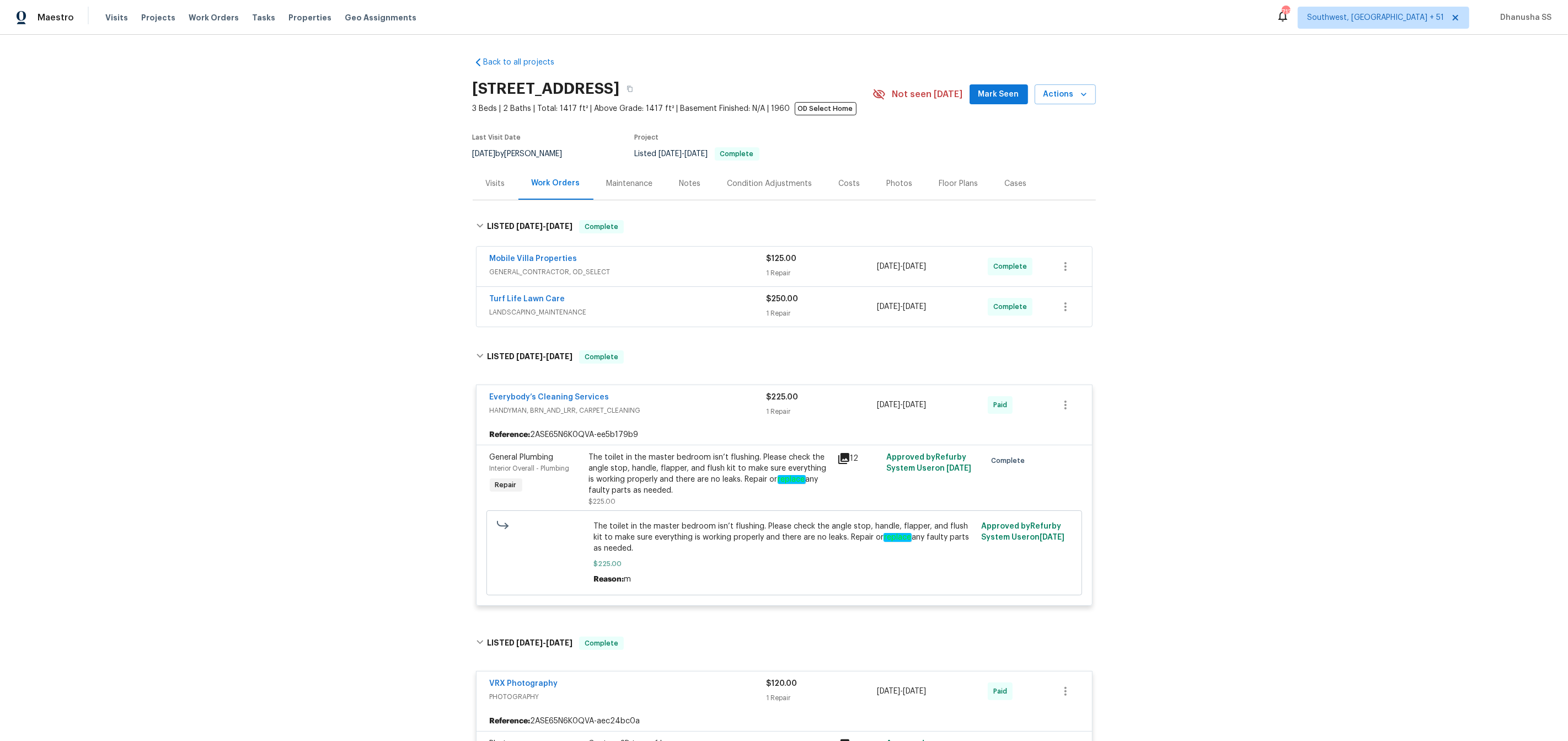
click at [718, 313] on span "LANDSCAPING_MAINTENANCE" at bounding box center [628, 312] width 277 height 11
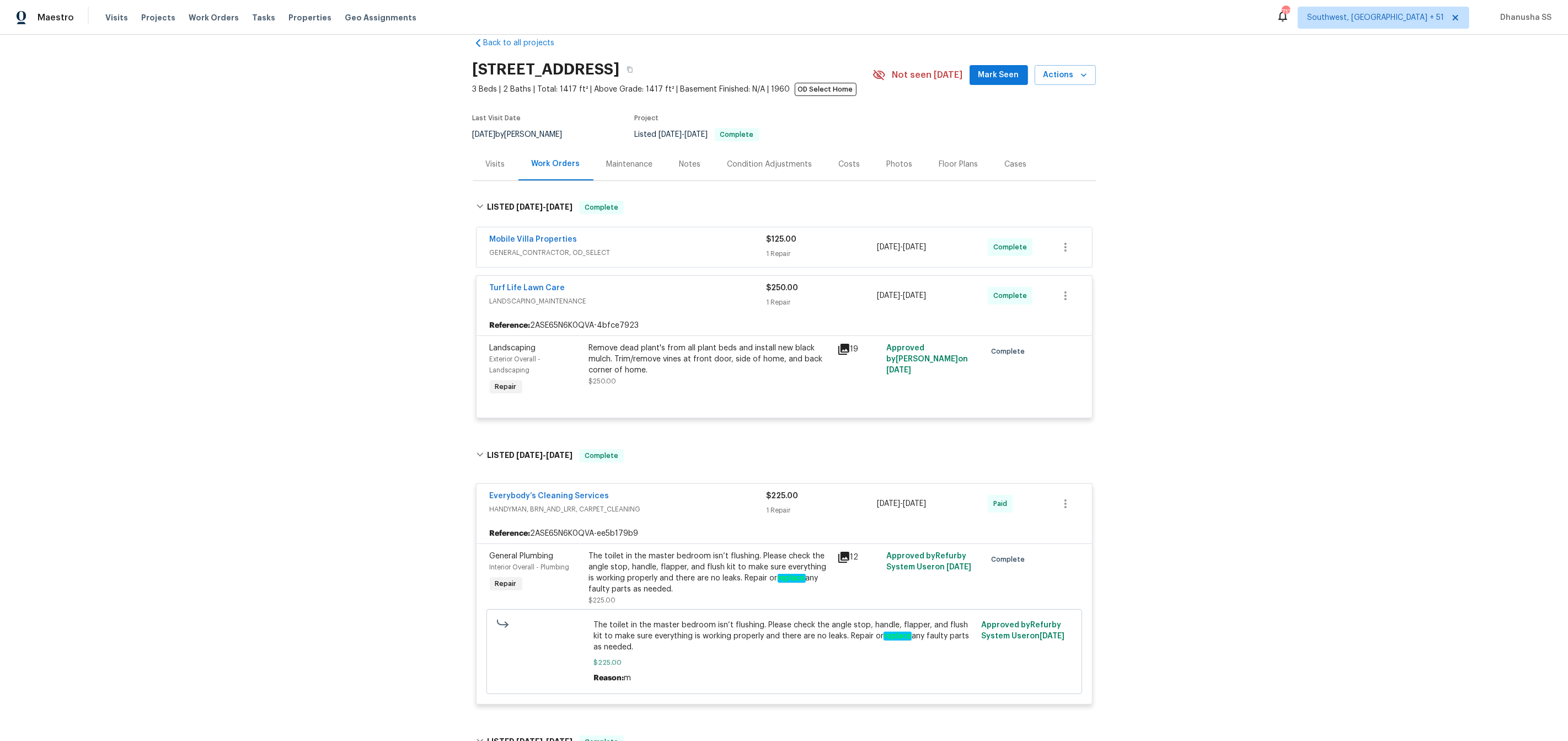
scroll to position [23, 0]
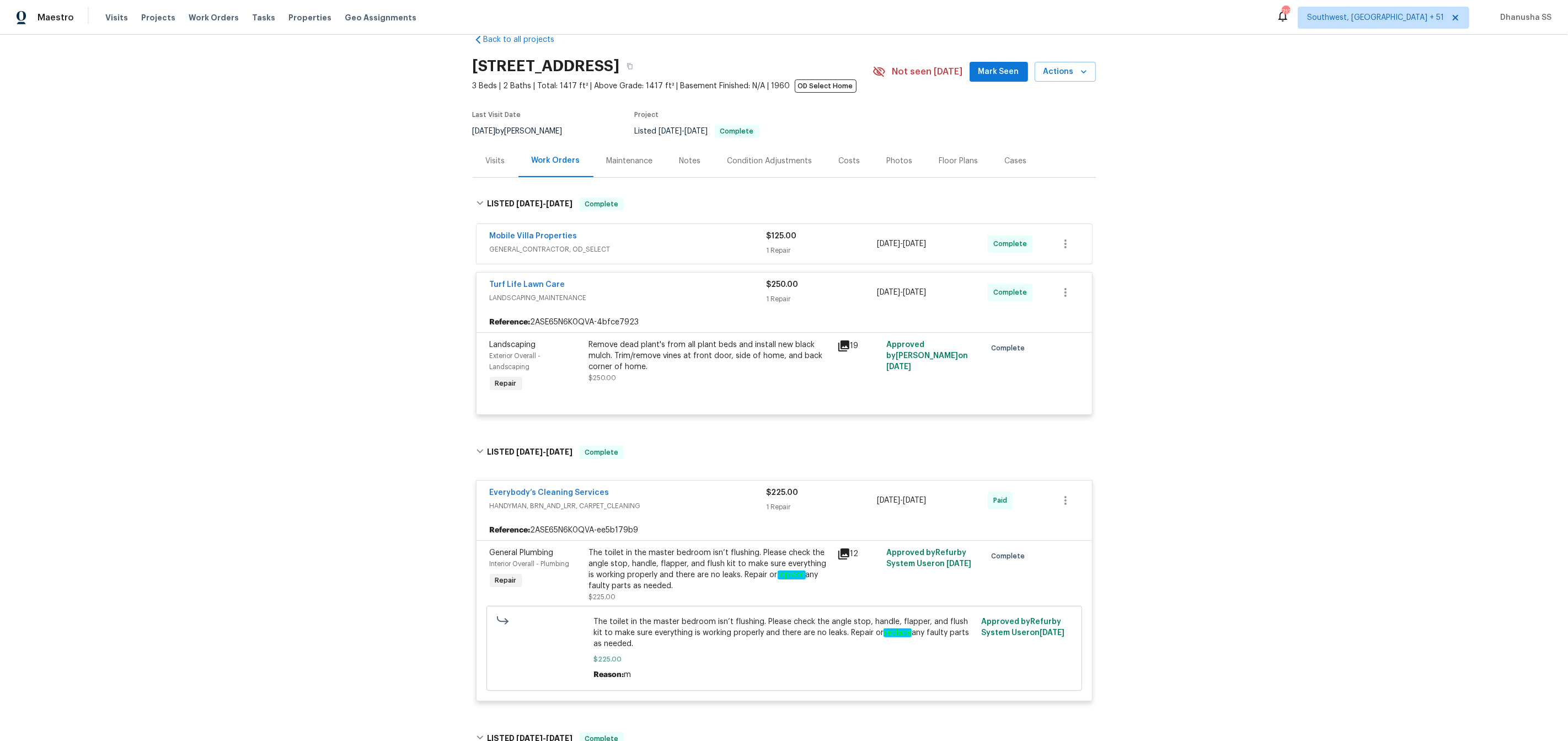
click at [693, 236] on div "Mobile Villa Properties" at bounding box center [628, 237] width 277 height 13
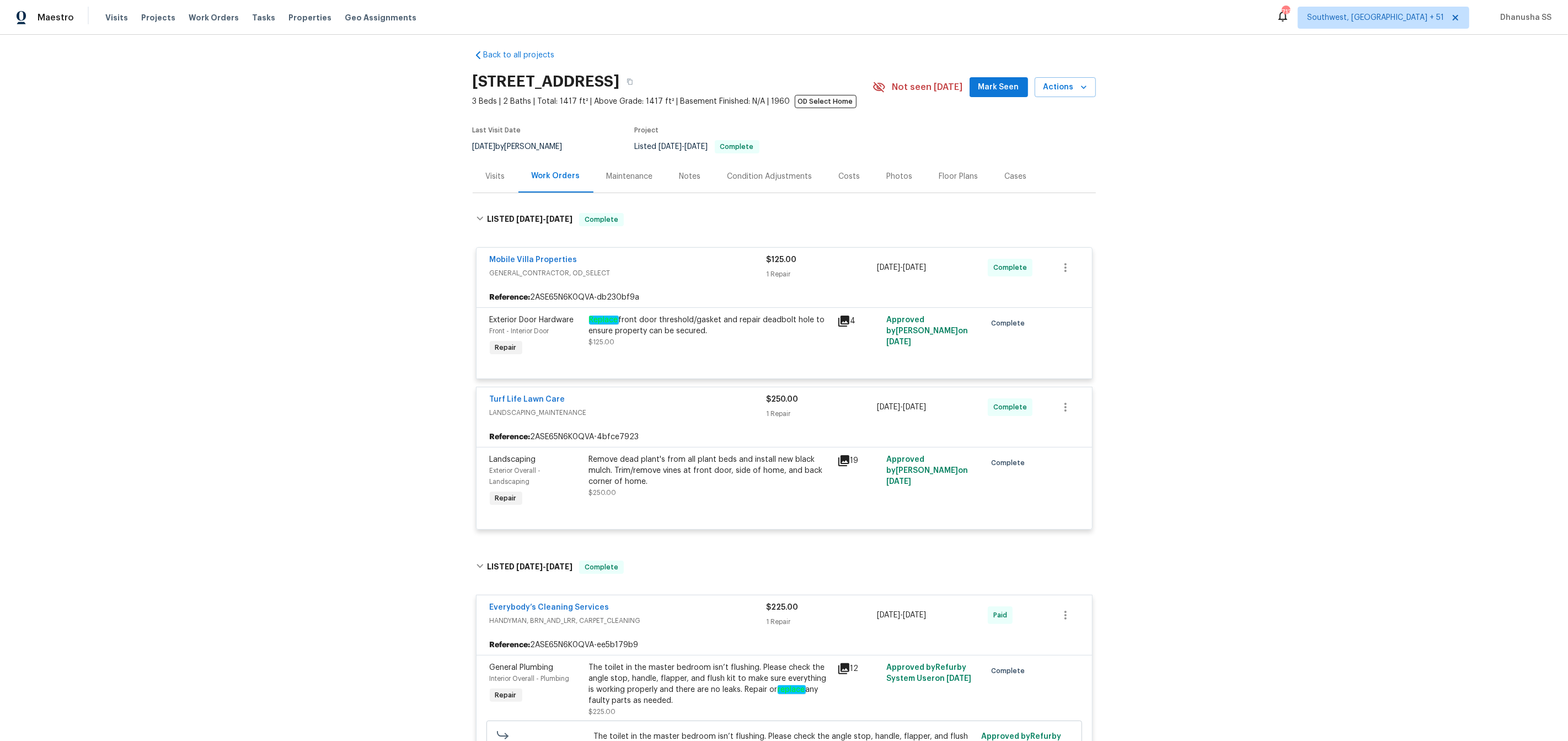
scroll to position [4, 0]
click at [199, 12] on span "Work Orders" at bounding box center [214, 17] width 50 height 11
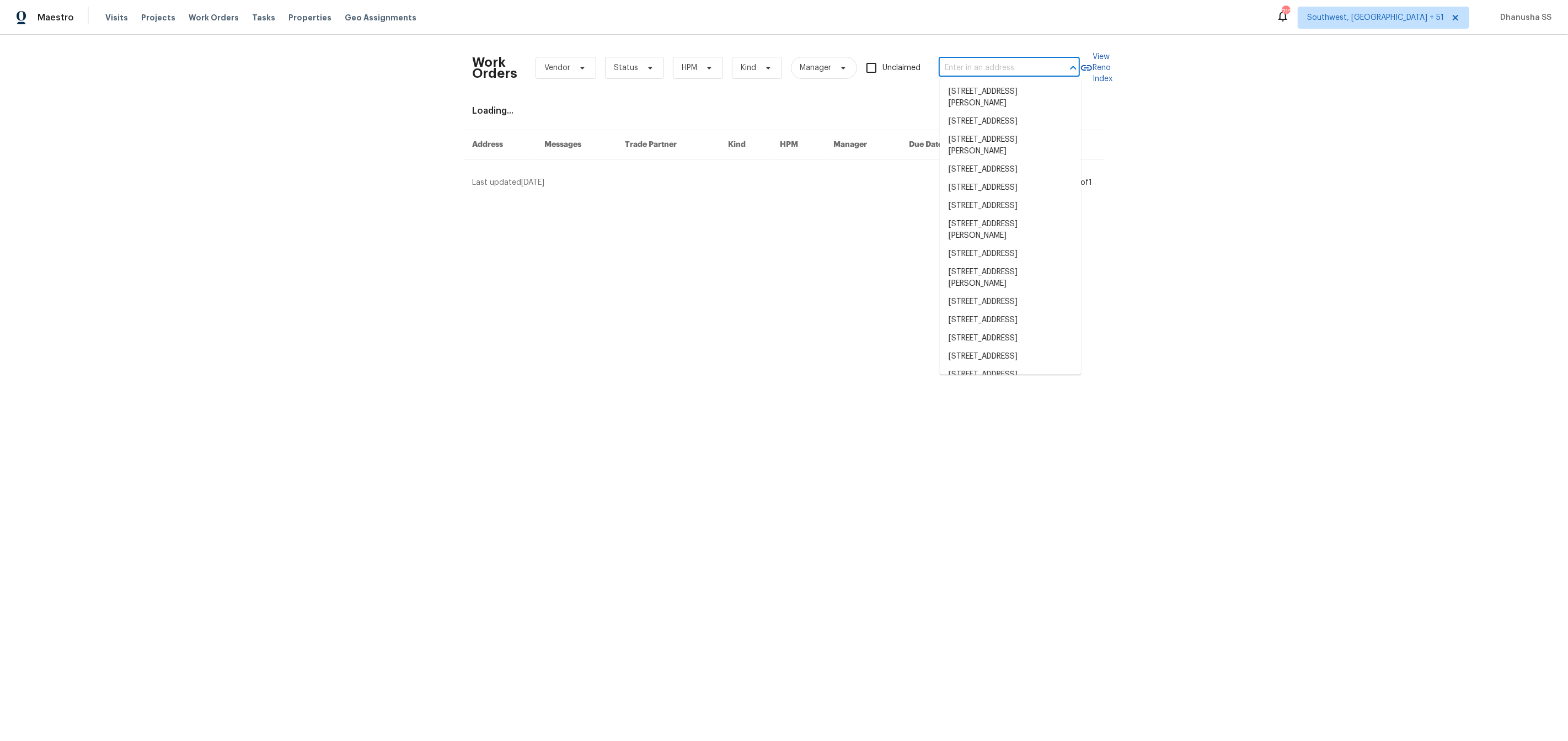
click at [954, 75] on input "text" at bounding box center [994, 68] width 111 height 17
paste input "6623 Baybrooks Cir, Temple Terrace, FL 33617"
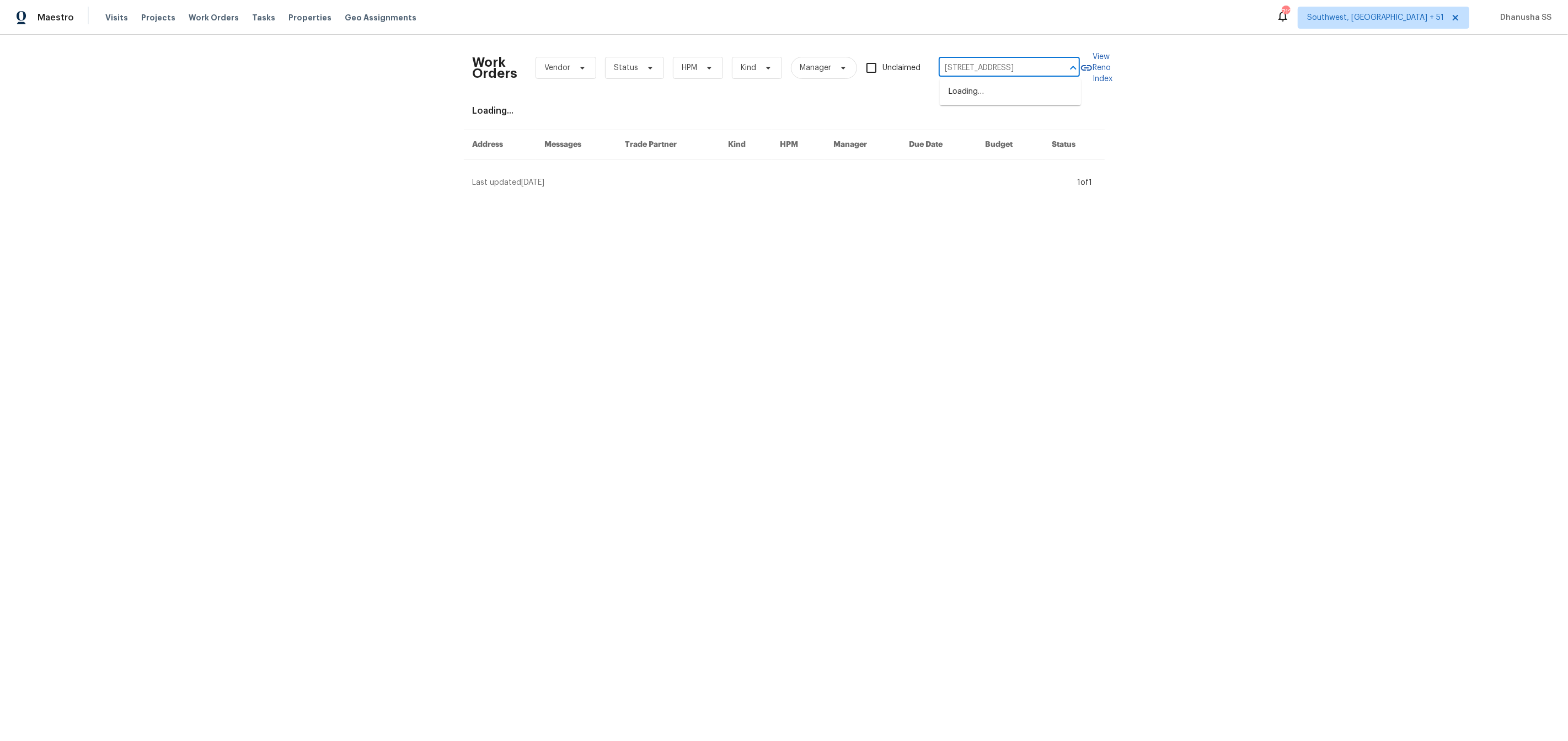
type input "6623 Baybrooks Cir, Temple Terrace, FL 33617"
click at [1006, 98] on li "6623 Baybrooks Cir, Temple Terrace, FL 33617" at bounding box center [1010, 92] width 141 height 18
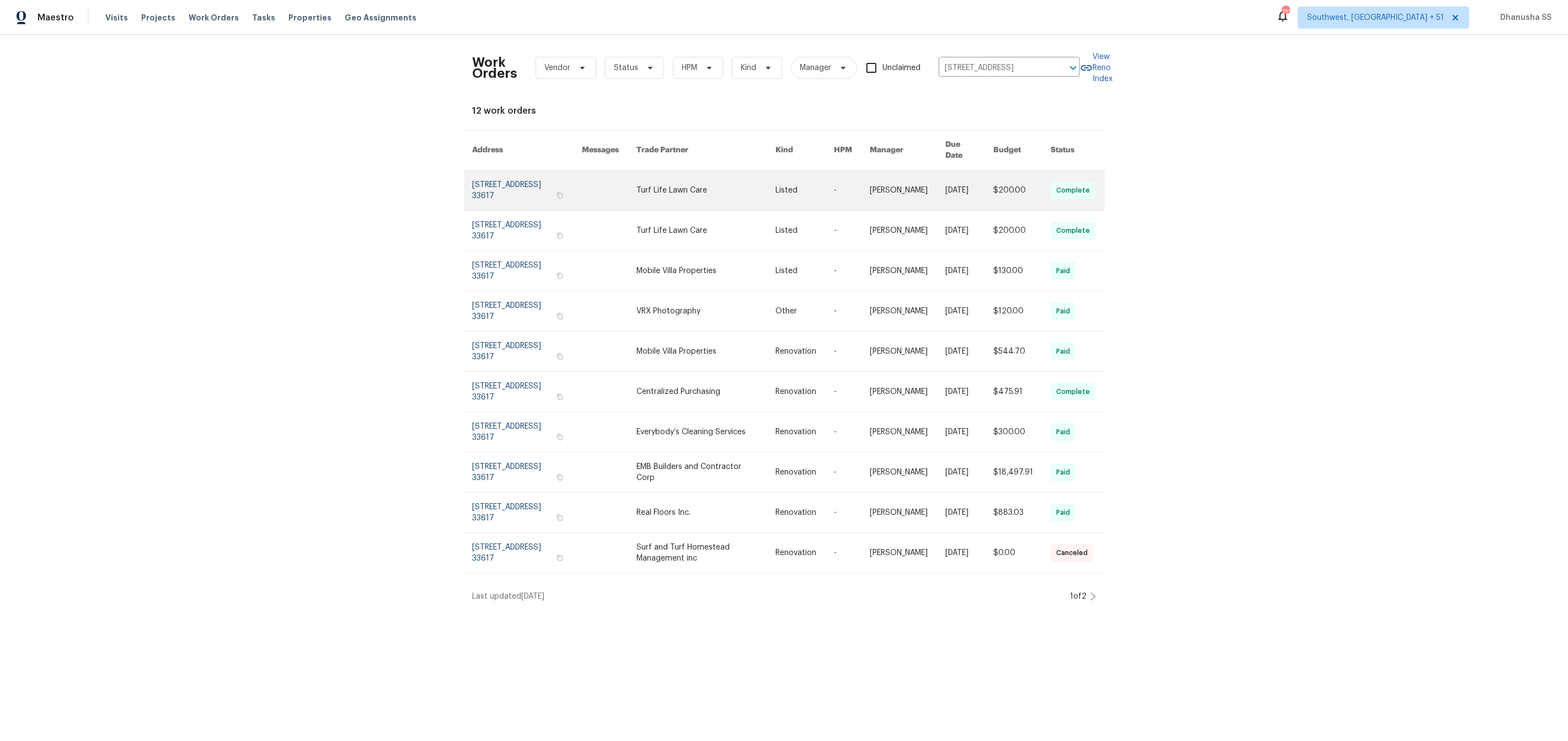
click at [716, 186] on link at bounding box center [706, 189] width 139 height 39
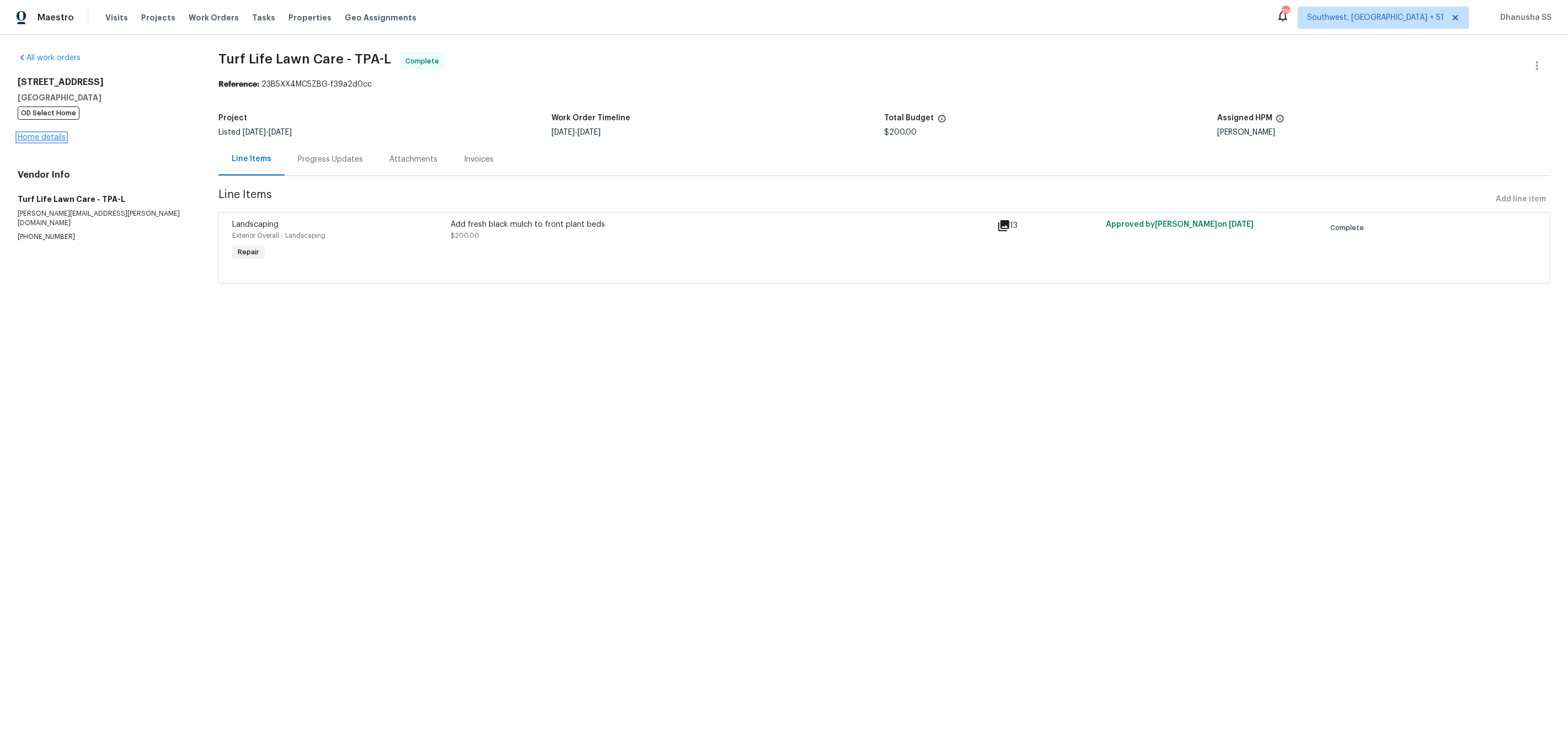
click at [48, 137] on link "Home details" at bounding box center [41, 137] width 48 height 8
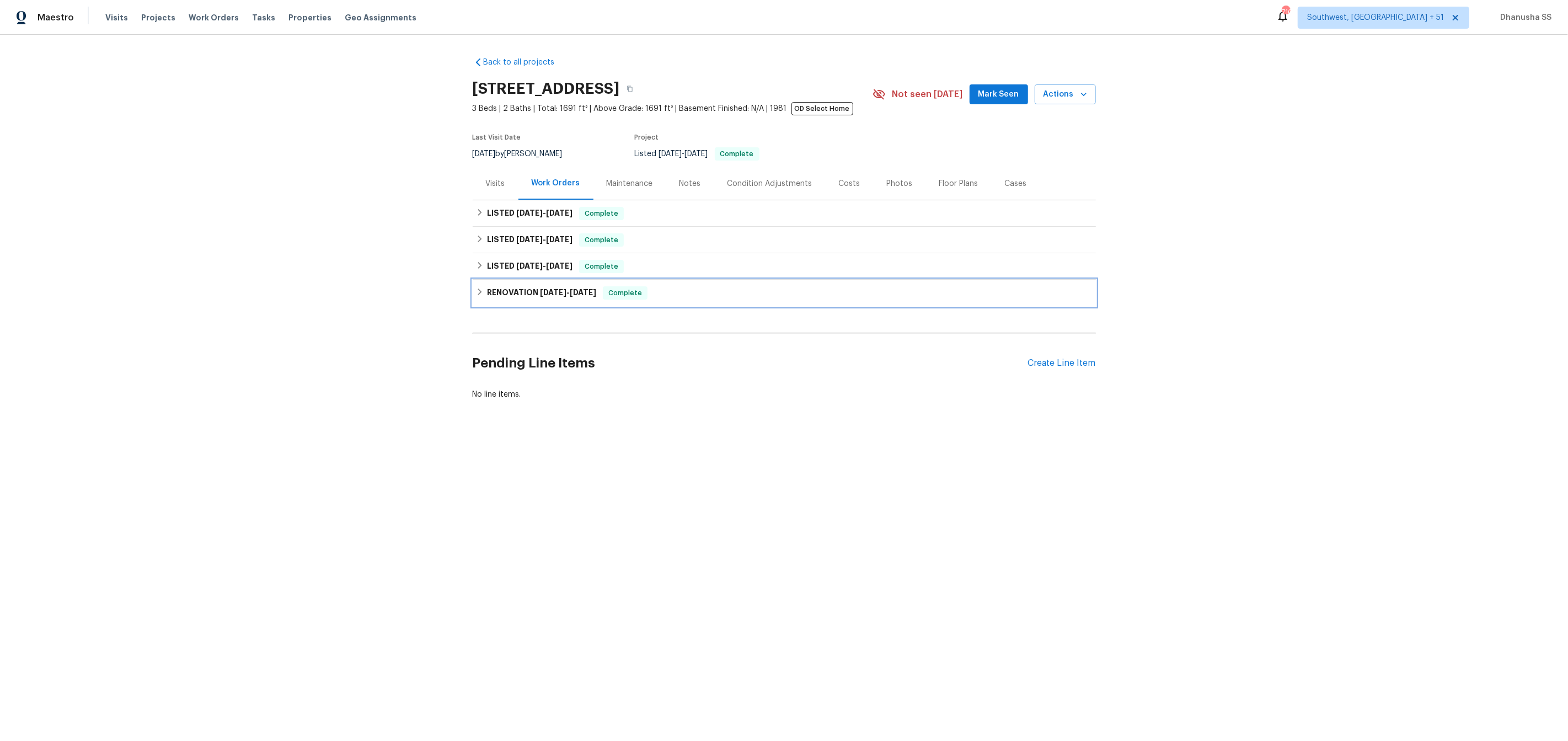
click at [667, 291] on div "RENOVATION 4/22/25 - 5/16/25 Complete" at bounding box center [784, 293] width 617 height 13
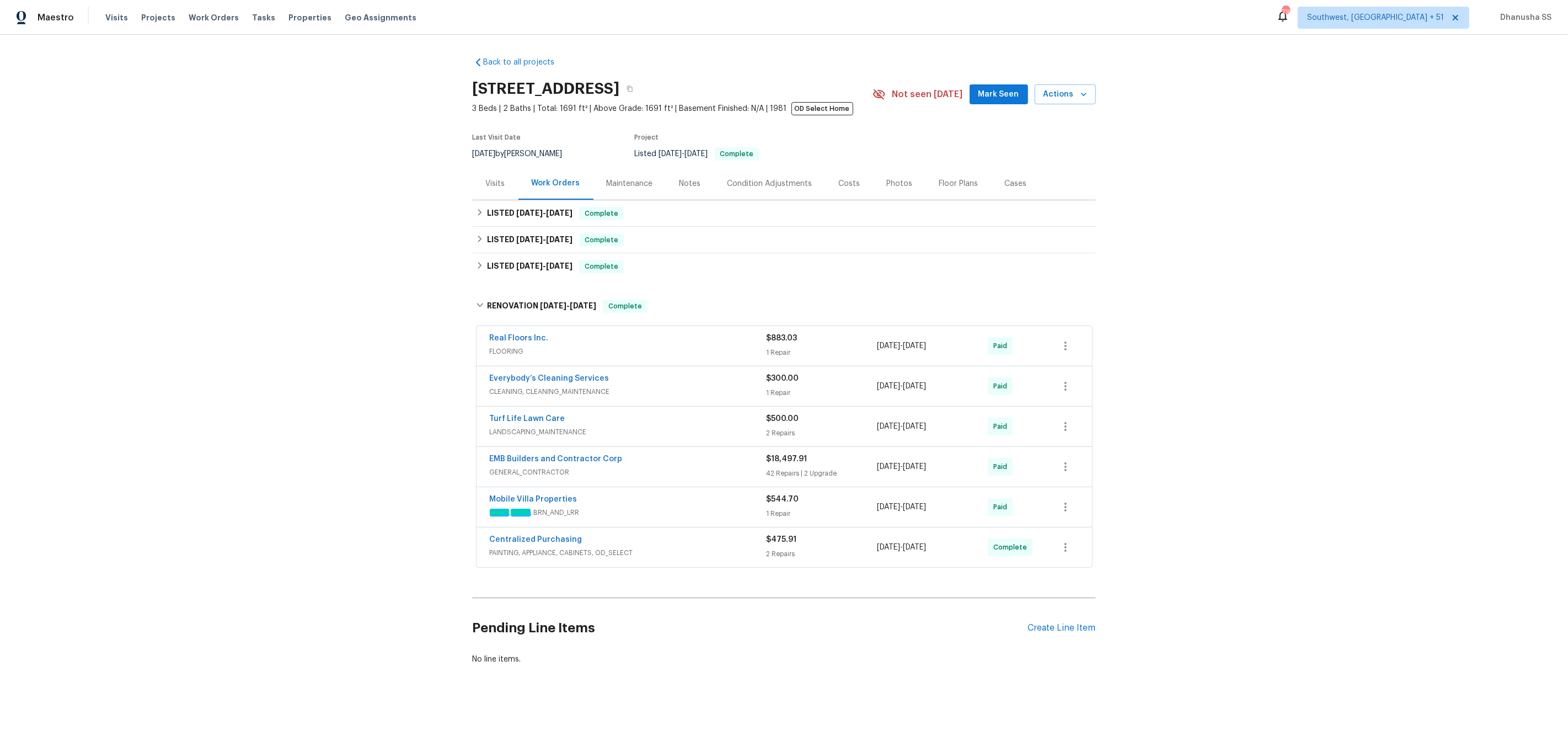
click at [674, 336] on div "Real Floors Inc." at bounding box center [628, 339] width 277 height 13
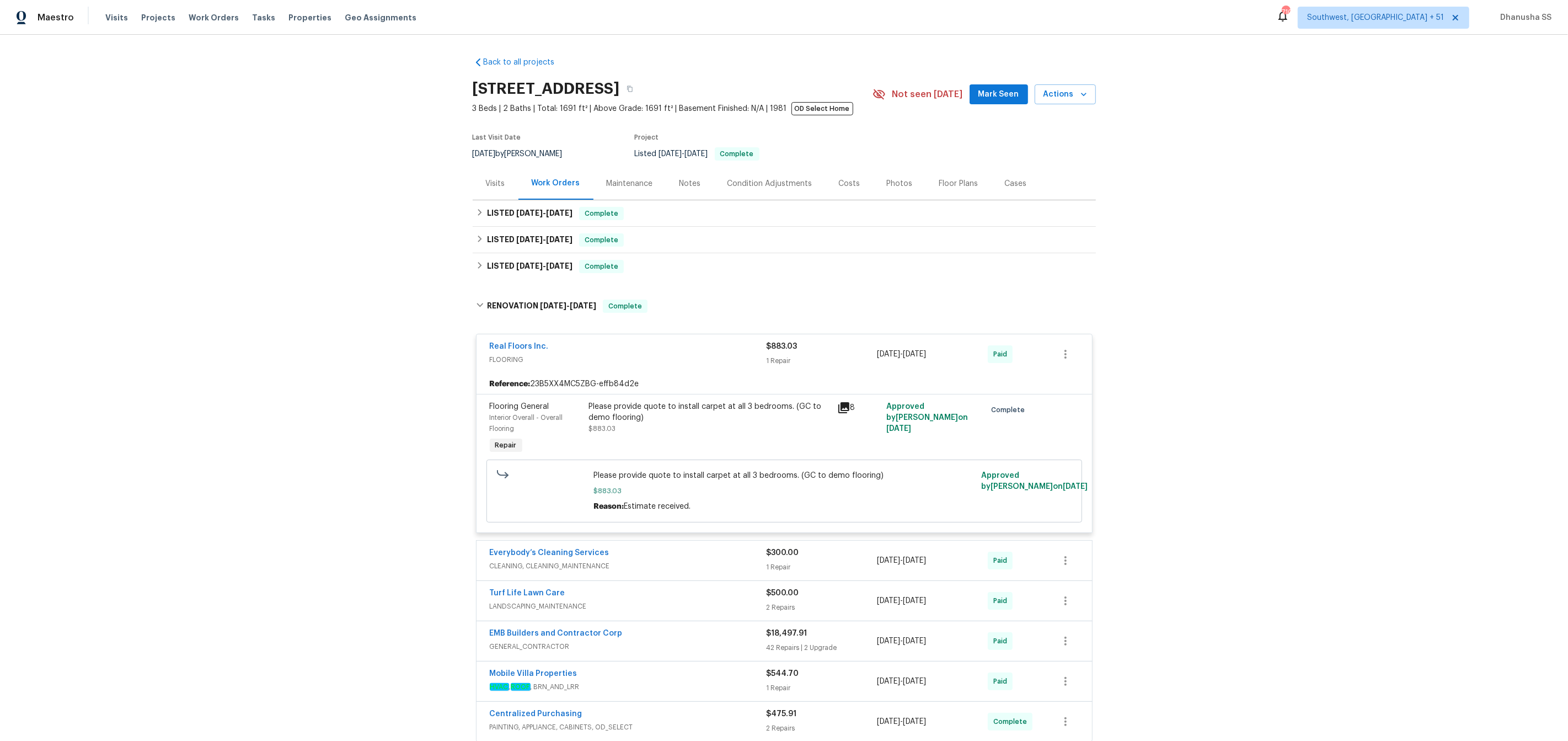
scroll to position [177, 0]
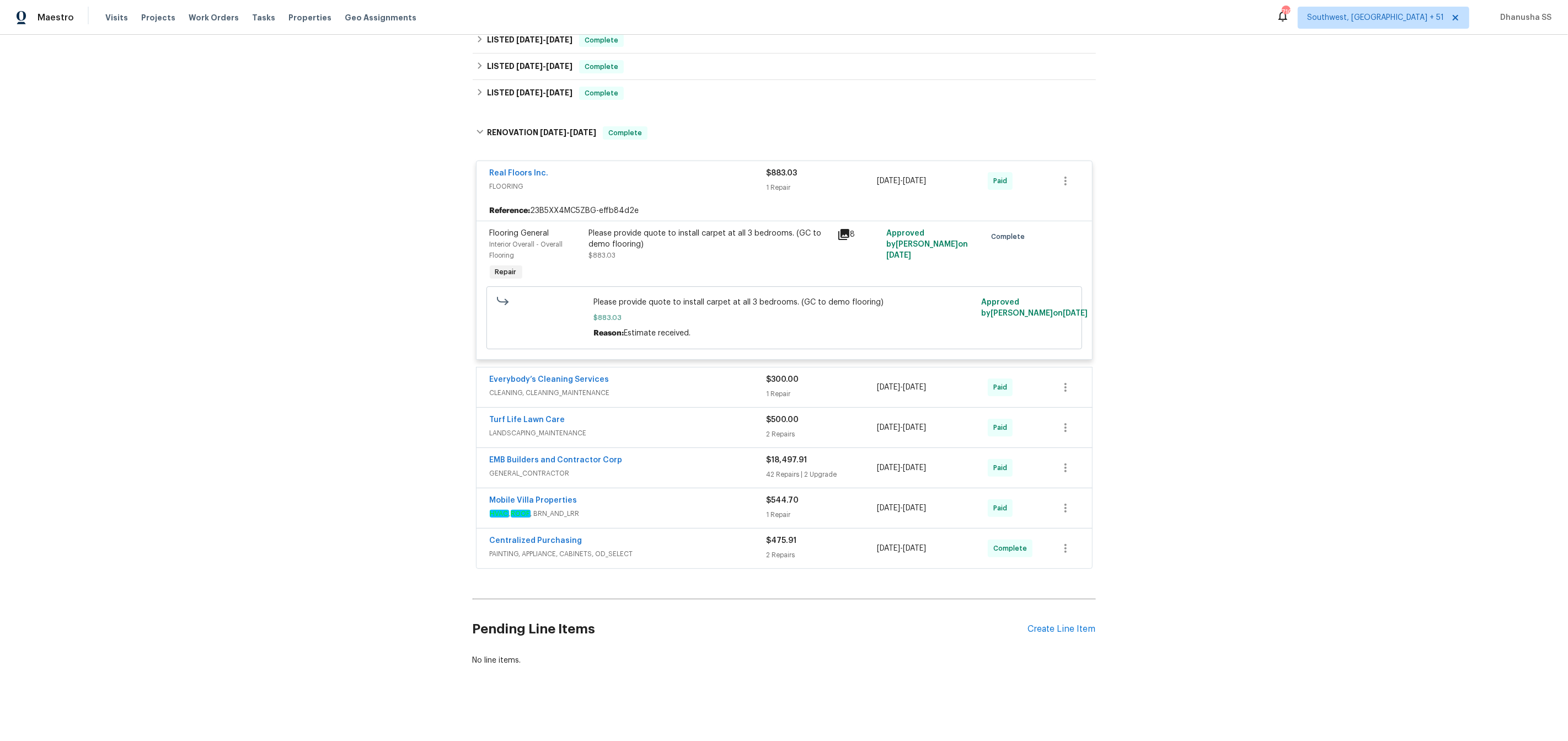
click at [725, 381] on div "Everybody’s Cleaning Services" at bounding box center [628, 381] width 277 height 13
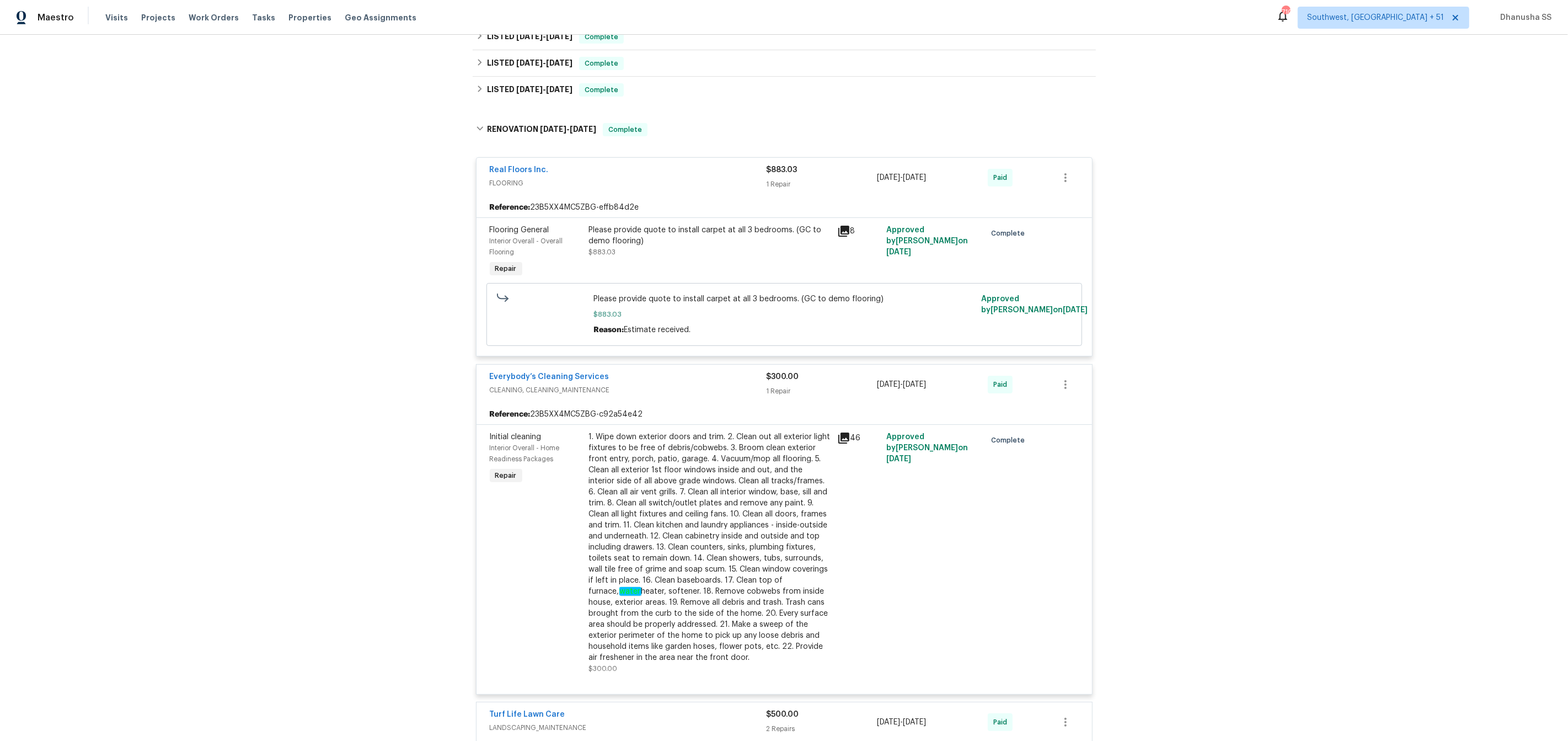
scroll to position [0, 0]
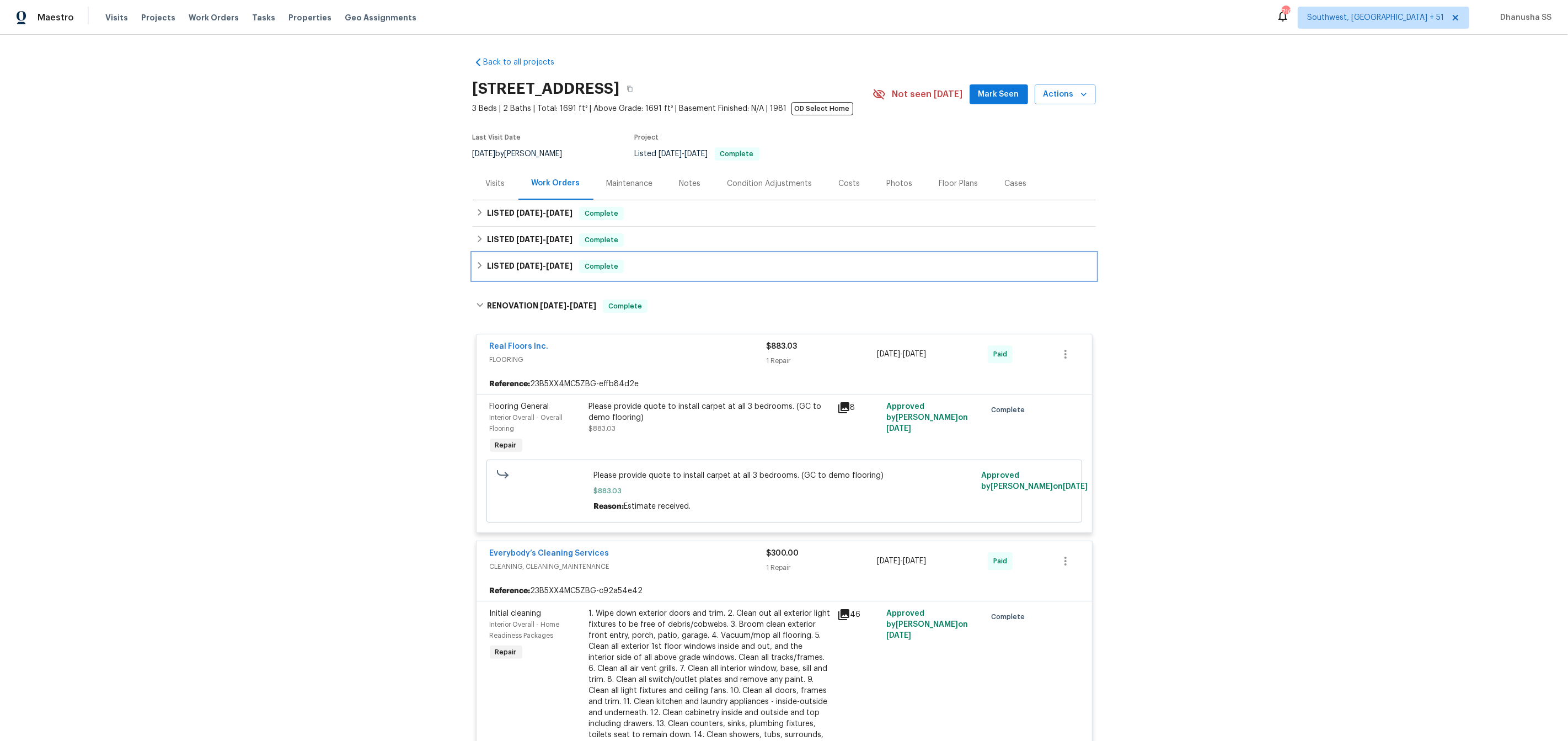
click at [686, 262] on div "LISTED 5/21/25 - 5/22/25 Complete" at bounding box center [784, 267] width 617 height 13
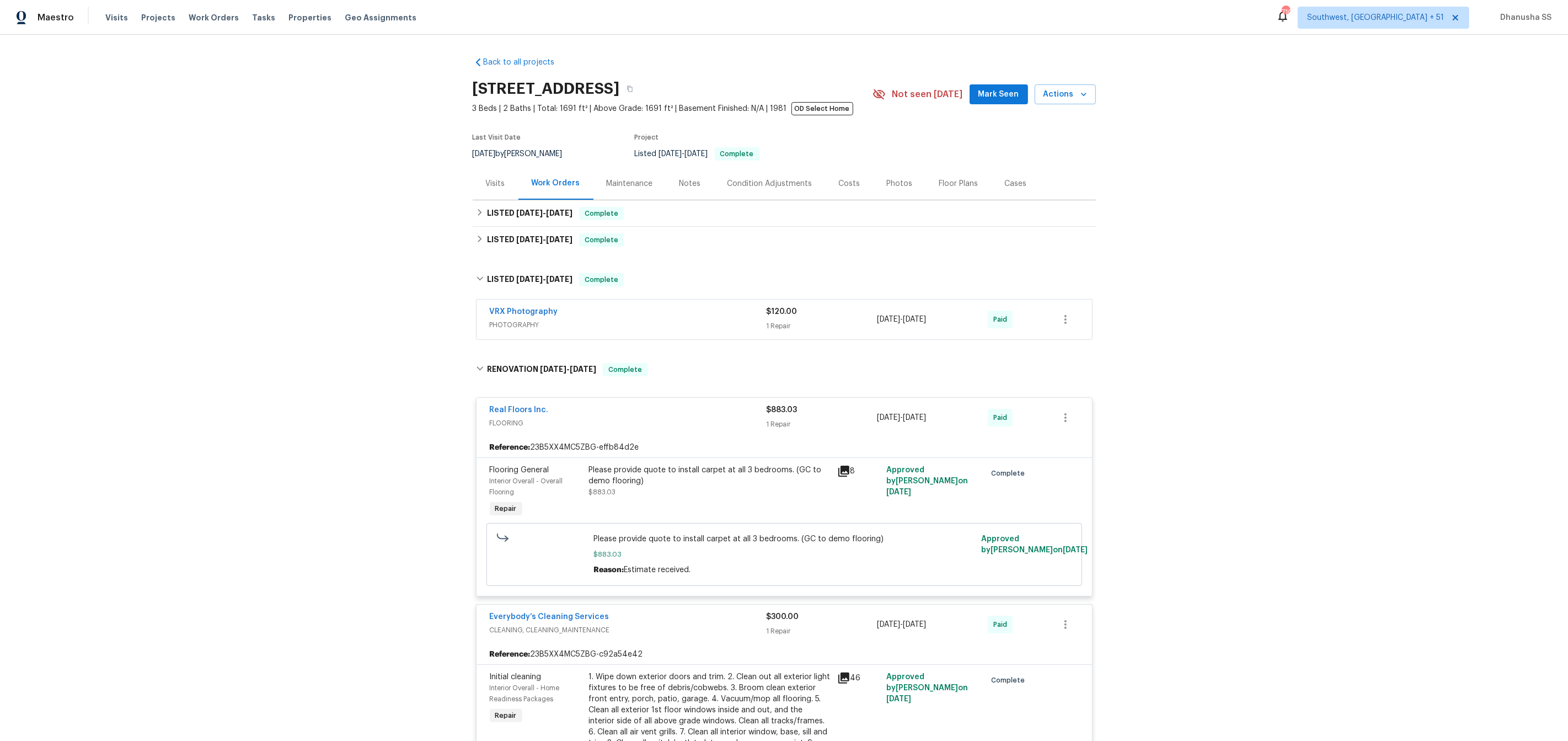
click at [730, 314] on div "VRX Photography" at bounding box center [628, 313] width 277 height 13
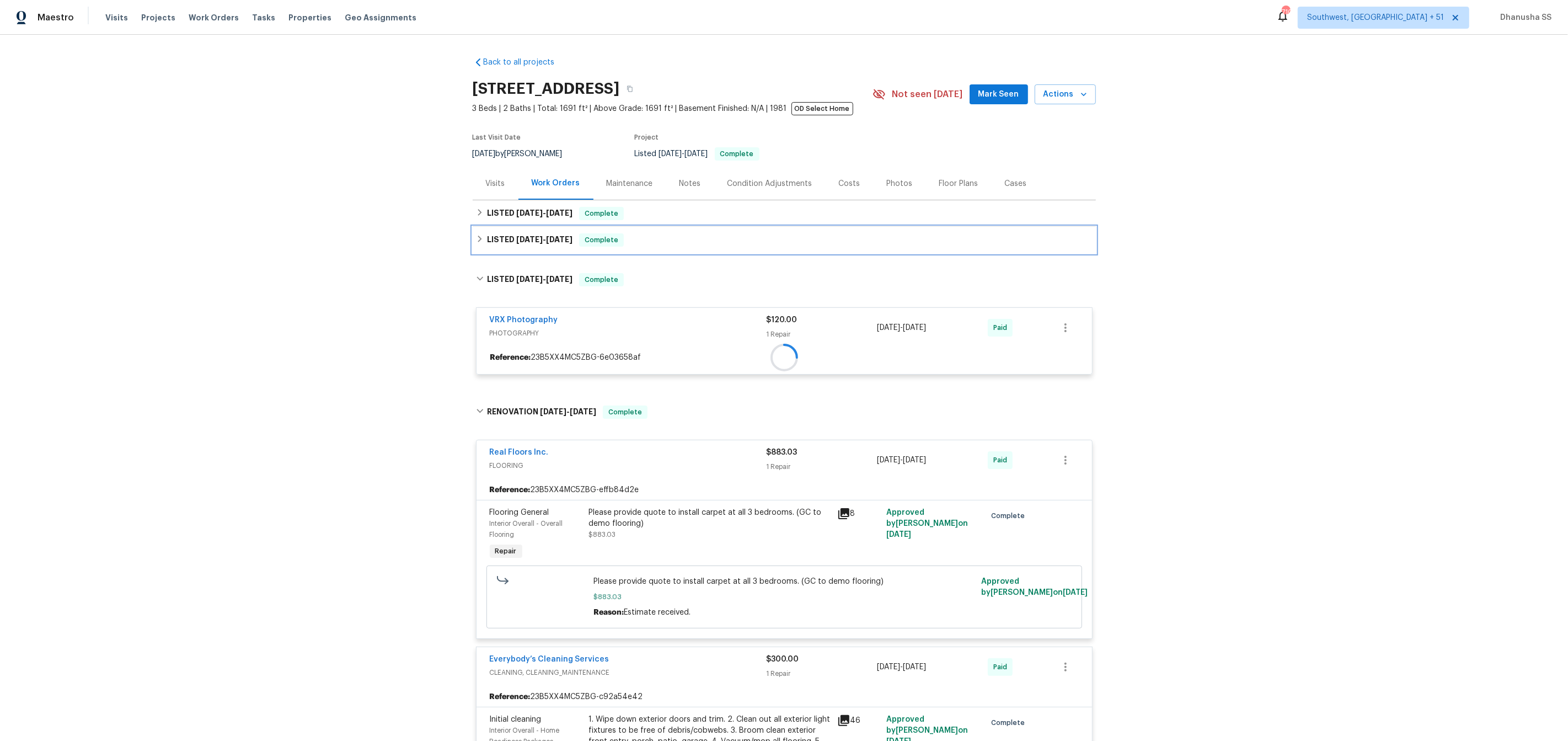
click at [690, 251] on div "LISTED 8/27/25 - 9/3/25 Complete" at bounding box center [784, 240] width 624 height 27
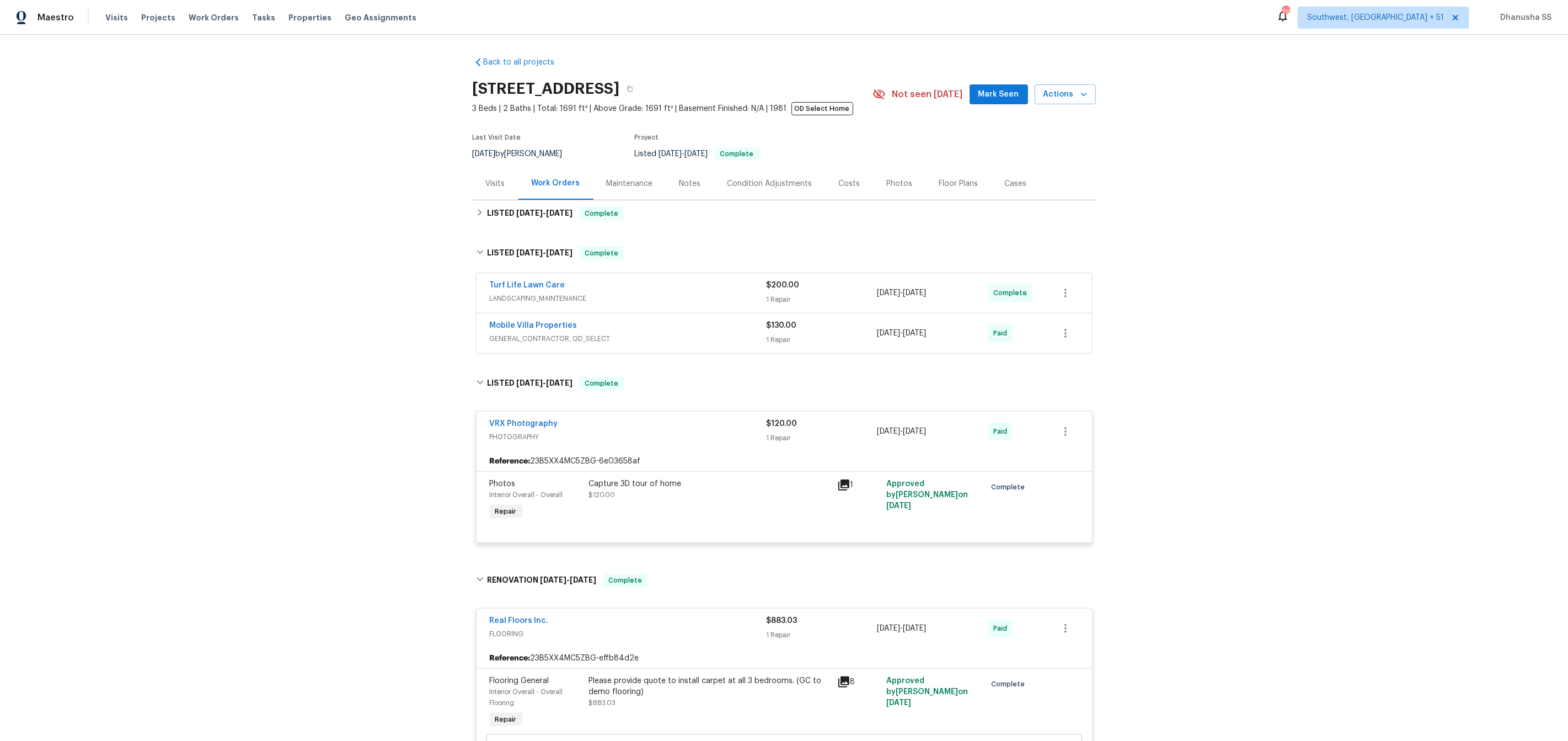
click at [712, 329] on div "Mobile Villa Properties" at bounding box center [628, 327] width 277 height 13
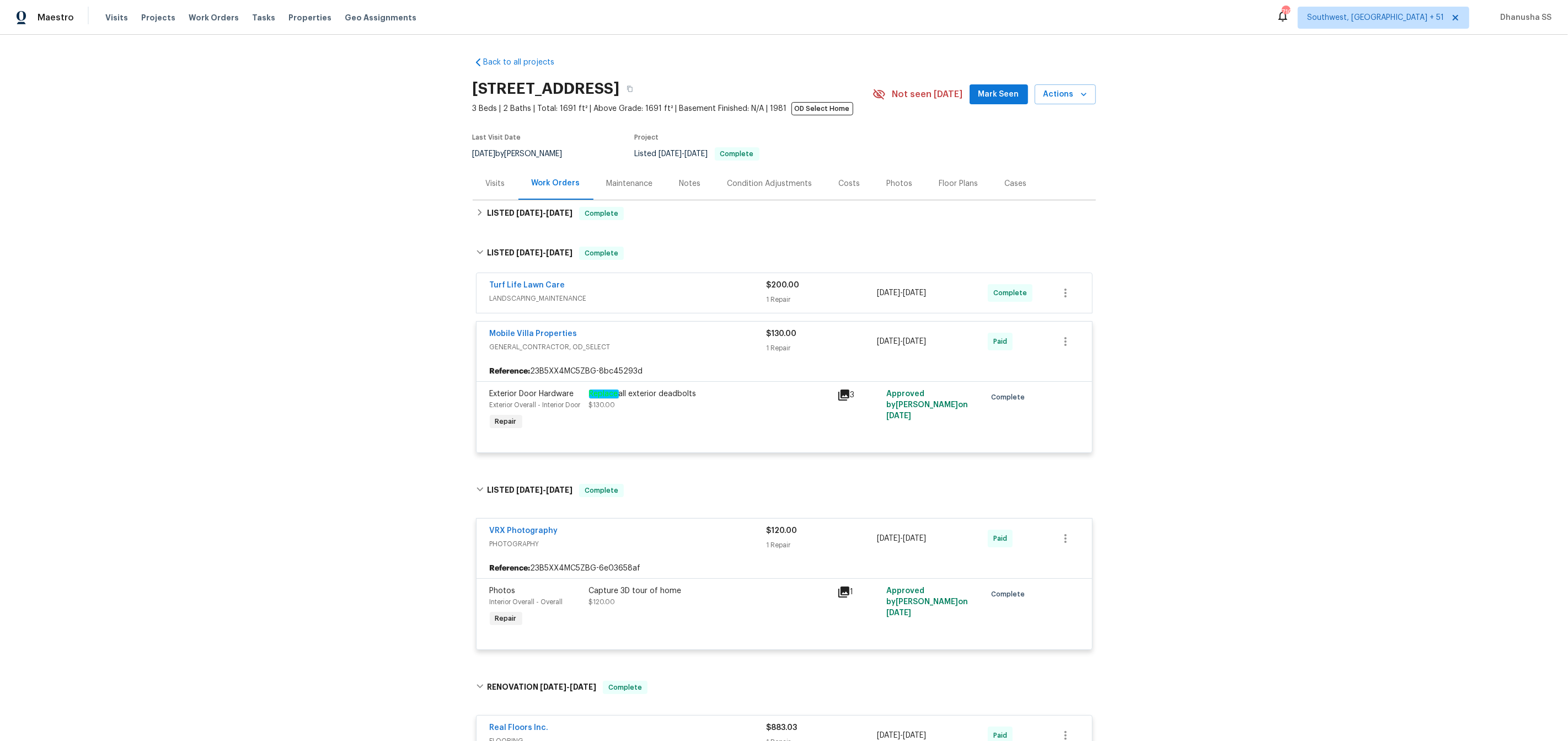
click at [696, 297] on span "LANDSCAPING_MAINTENANCE" at bounding box center [628, 298] width 277 height 11
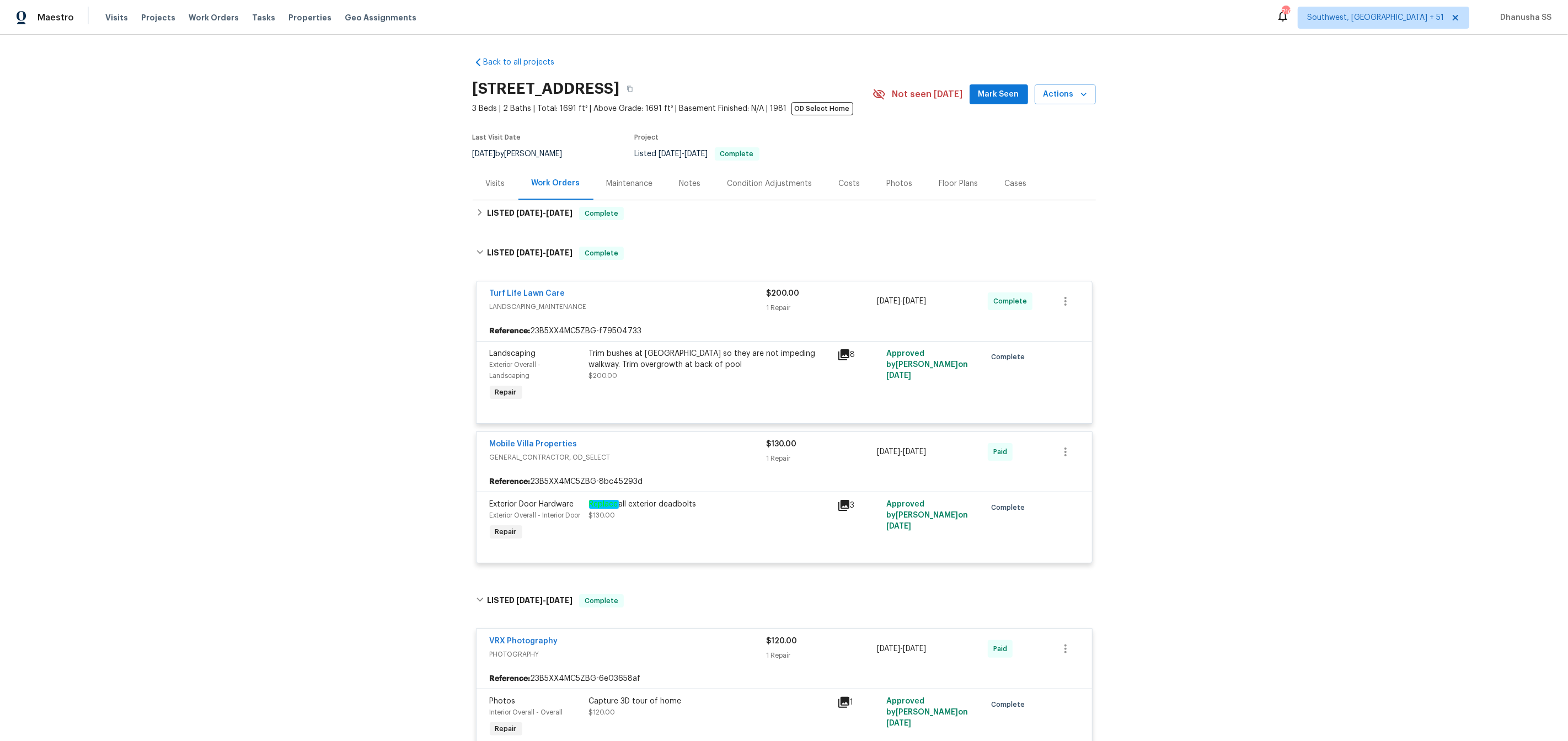
scroll to position [17, 0]
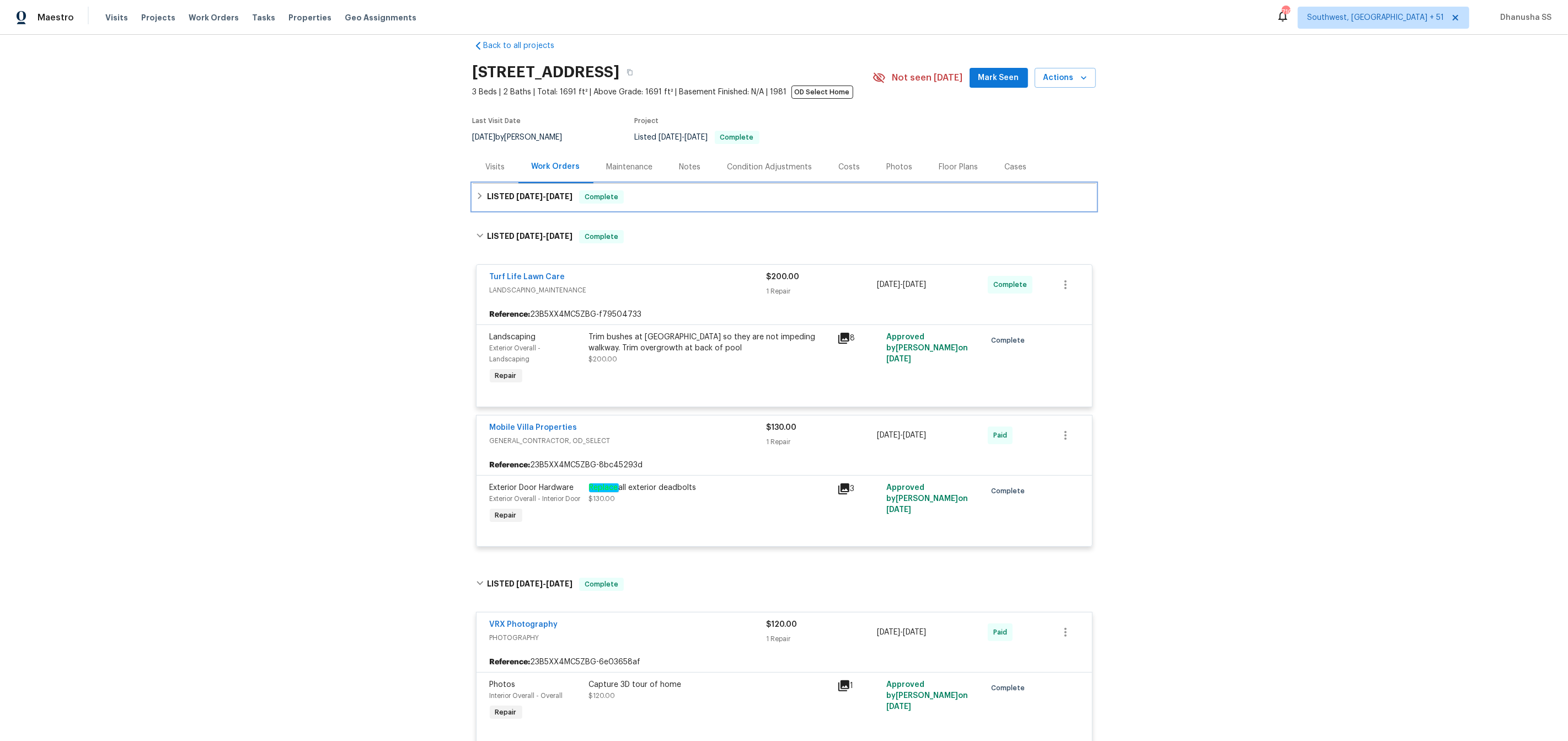
click at [678, 201] on div "LISTED 10/1/25 - 10/6/25 Complete" at bounding box center [784, 197] width 617 height 13
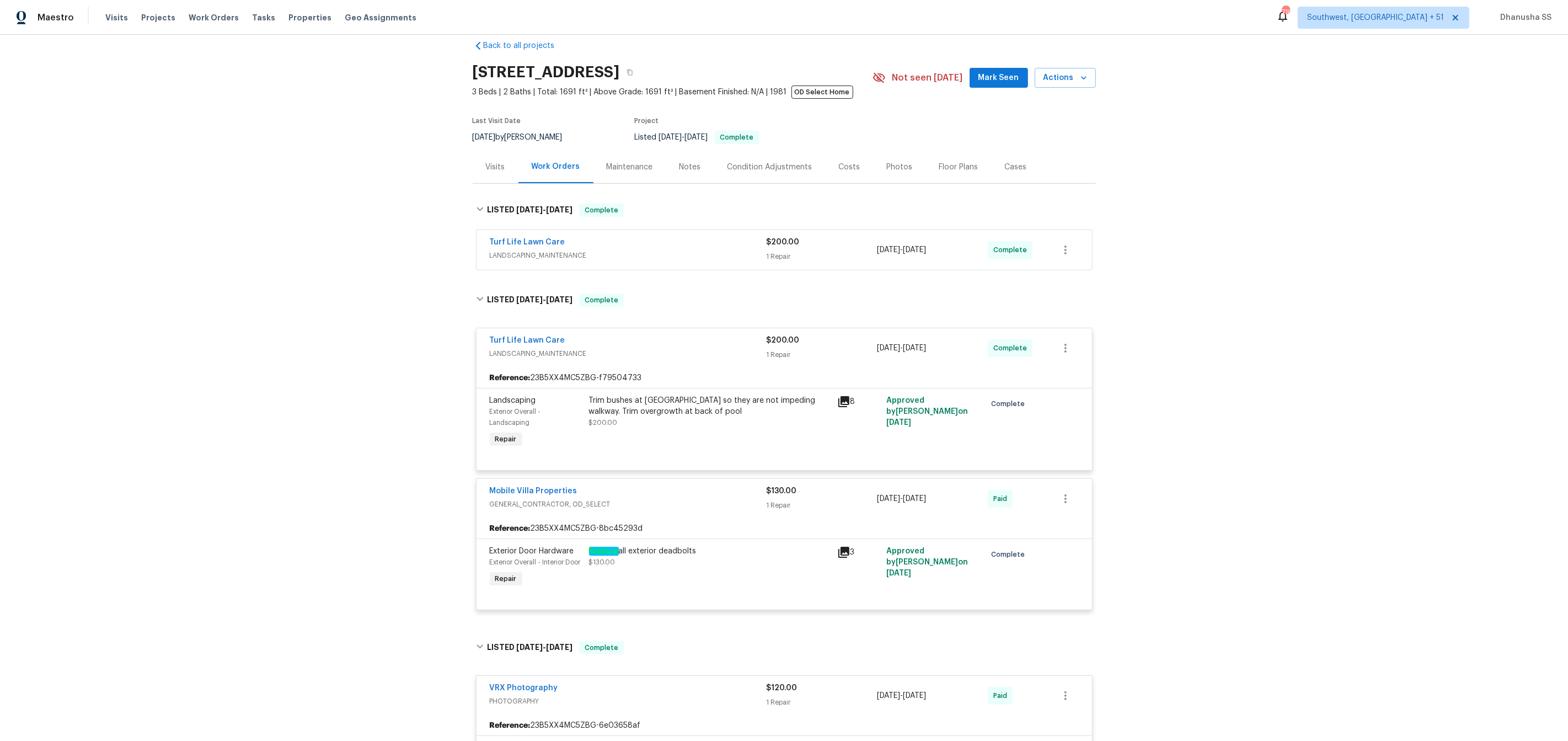
click at [720, 267] on div "Turf Life Lawn Care LANDSCAPING_MAINTENANCE $200.00 1 Repair 10/1/2025 - 10/6/2…" at bounding box center [784, 249] width 615 height 39
click at [715, 250] on span "LANDSCAPING_MAINTENANCE" at bounding box center [628, 255] width 277 height 11
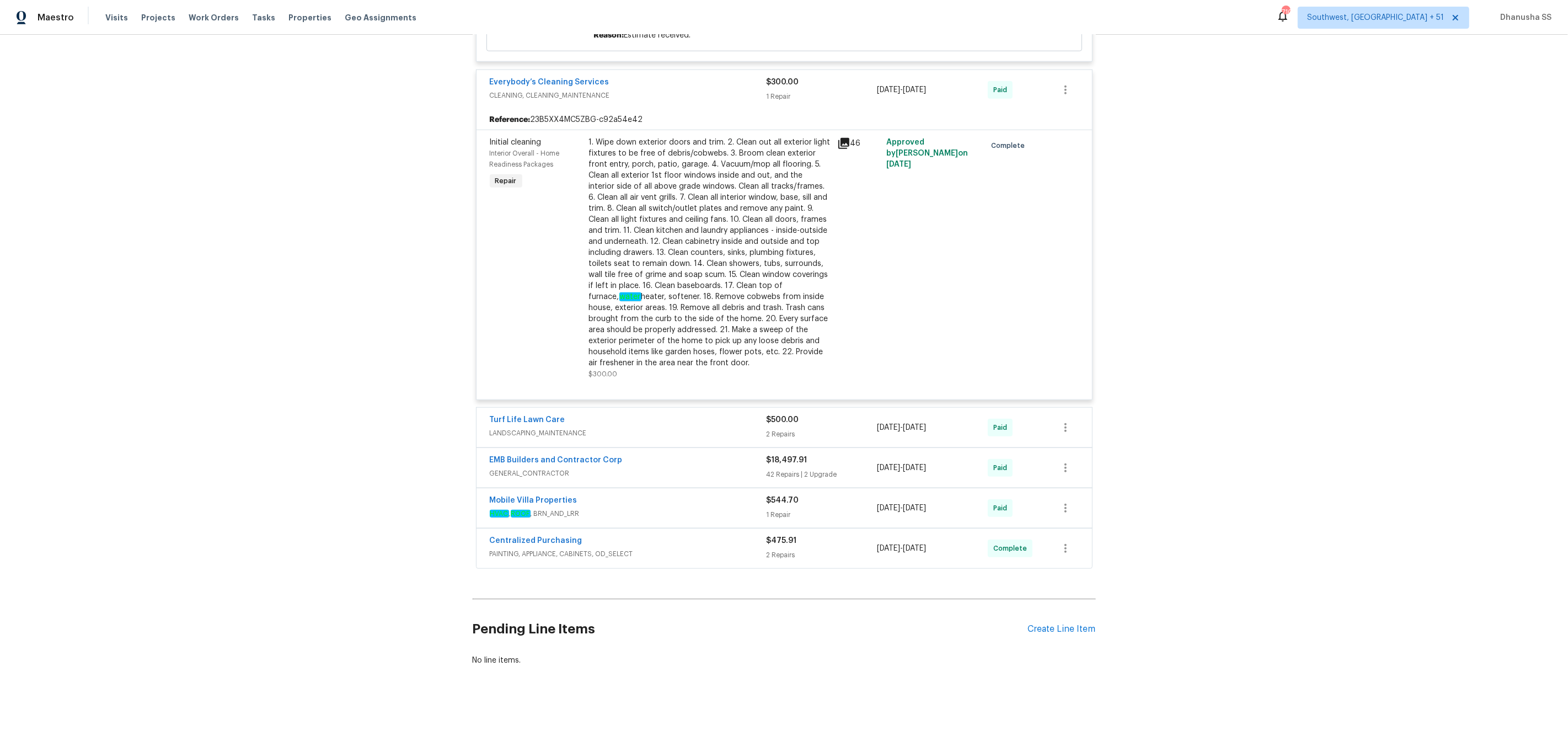
scroll to position [1163, 0]
click at [667, 428] on span "LANDSCAPING_MAINTENANCE" at bounding box center [628, 433] width 277 height 11
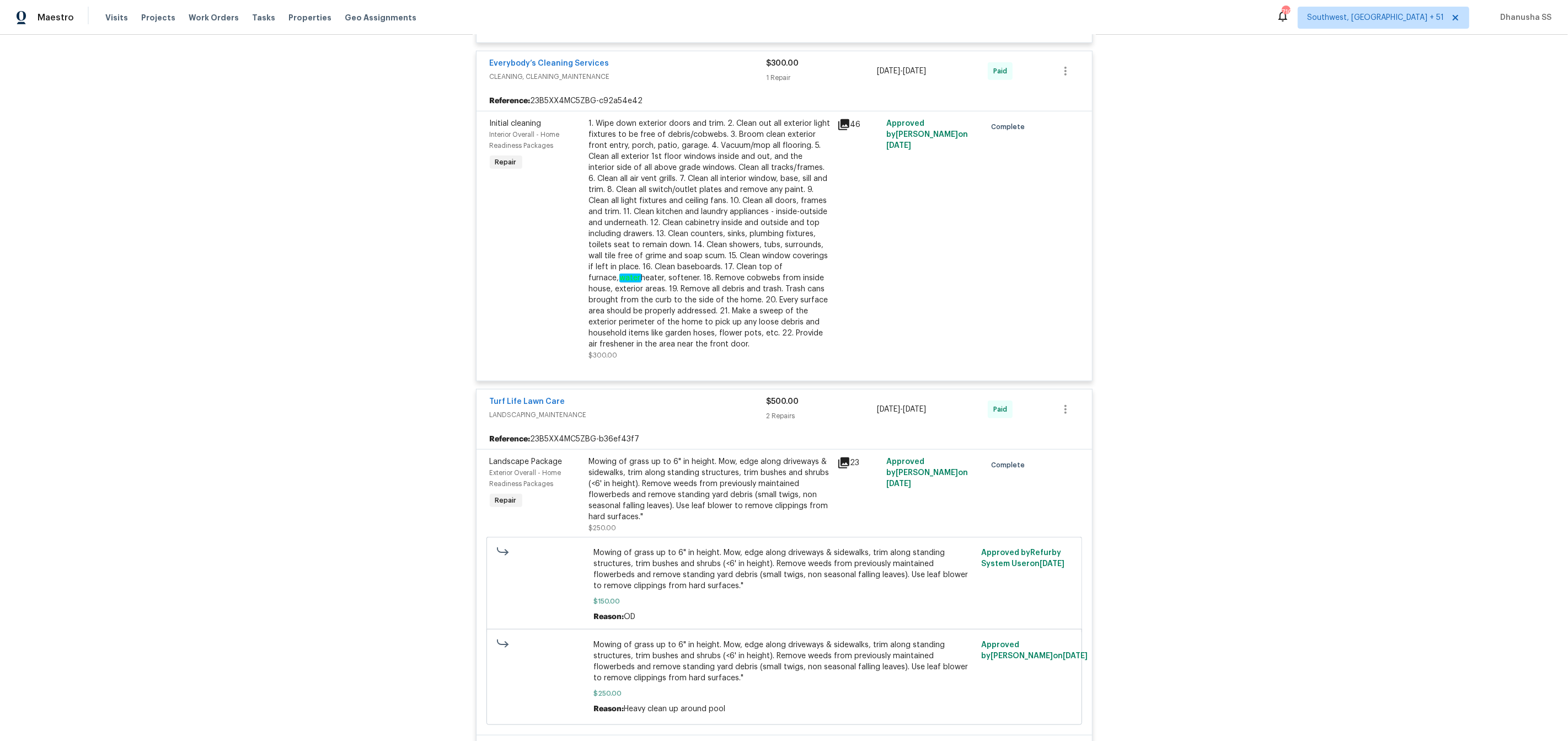
scroll to position [1702, 0]
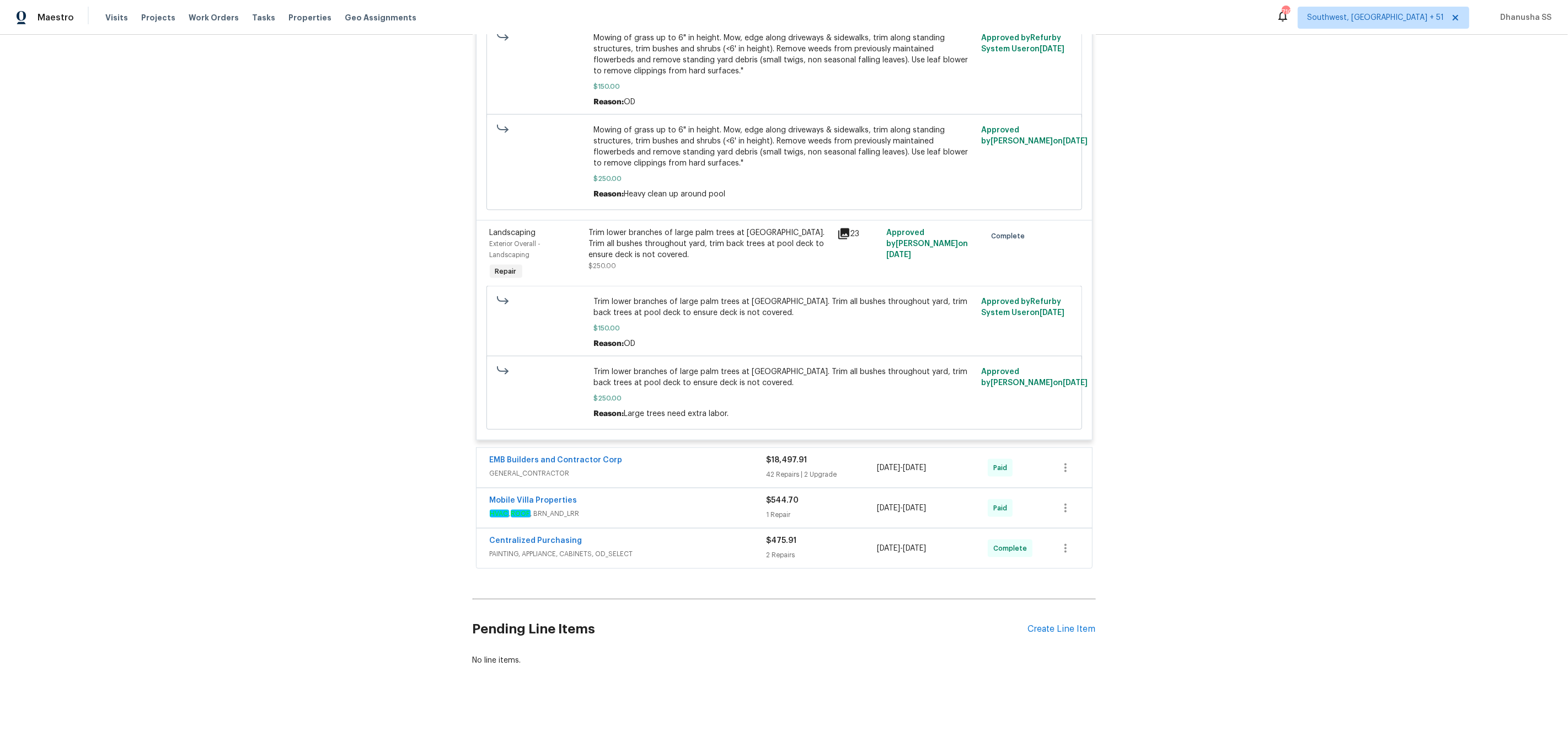
click at [675, 464] on div "EMB Builders and Contractor Corp" at bounding box center [628, 461] width 277 height 13
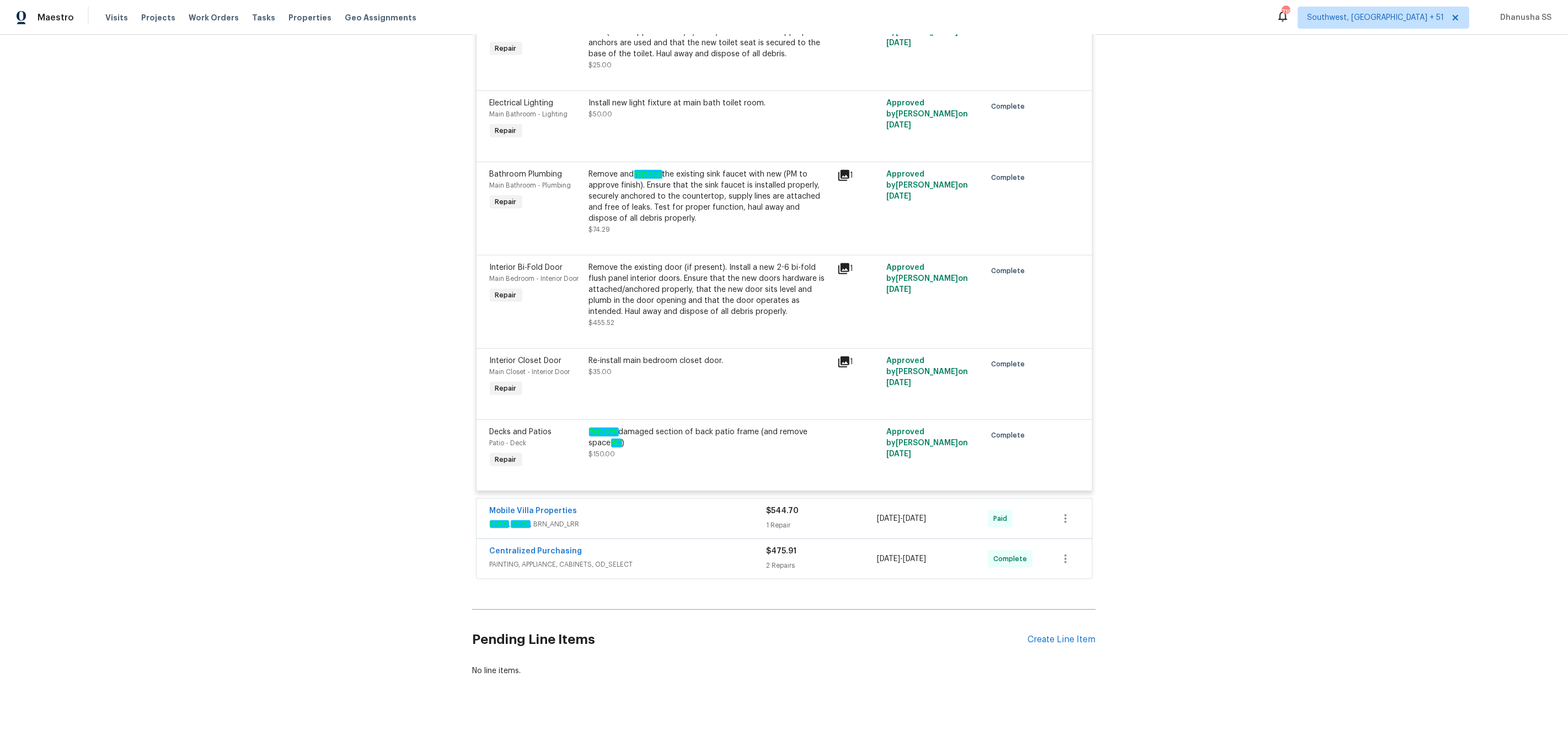
scroll to position [5719, 0]
